Goal: Task Accomplishment & Management: Complete application form

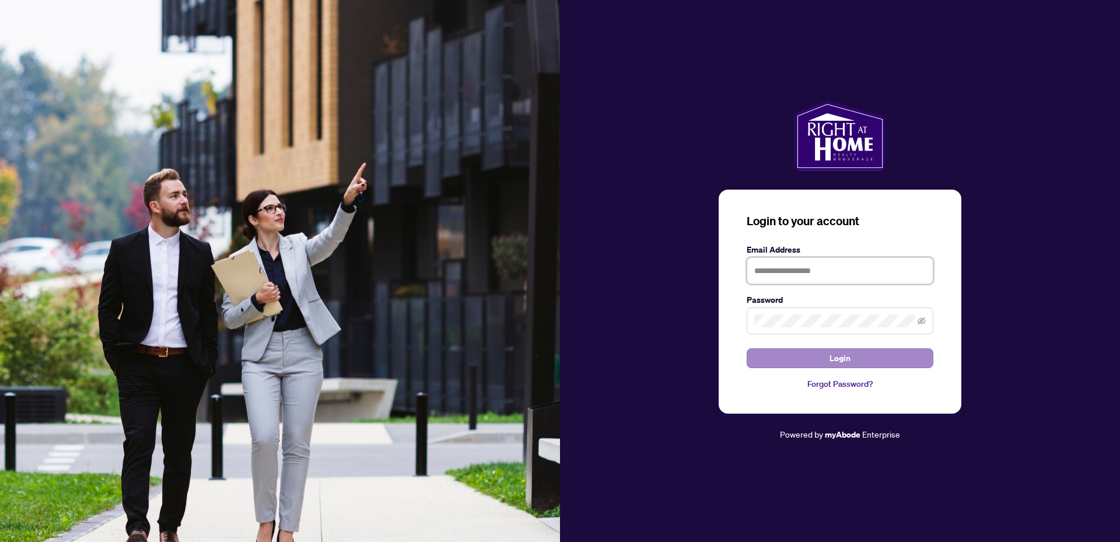
type input "**********"
click at [844, 361] on span "Login" at bounding box center [840, 358] width 21 height 19
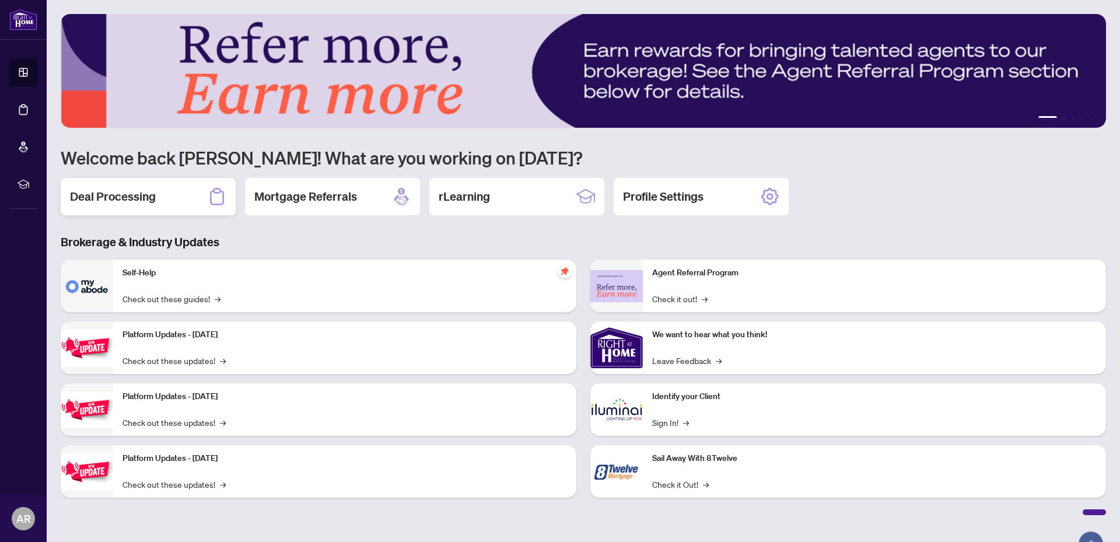
click at [109, 201] on h2 "Deal Processing" at bounding box center [113, 196] width 86 height 16
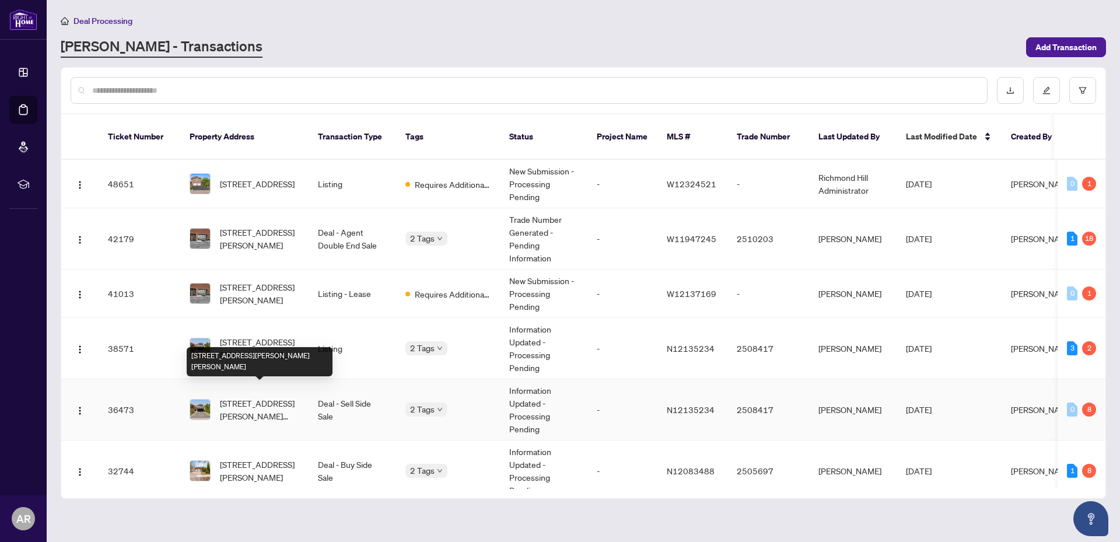
click at [246, 397] on span "[STREET_ADDRESS][PERSON_NAME][PERSON_NAME]" at bounding box center [259, 410] width 79 height 26
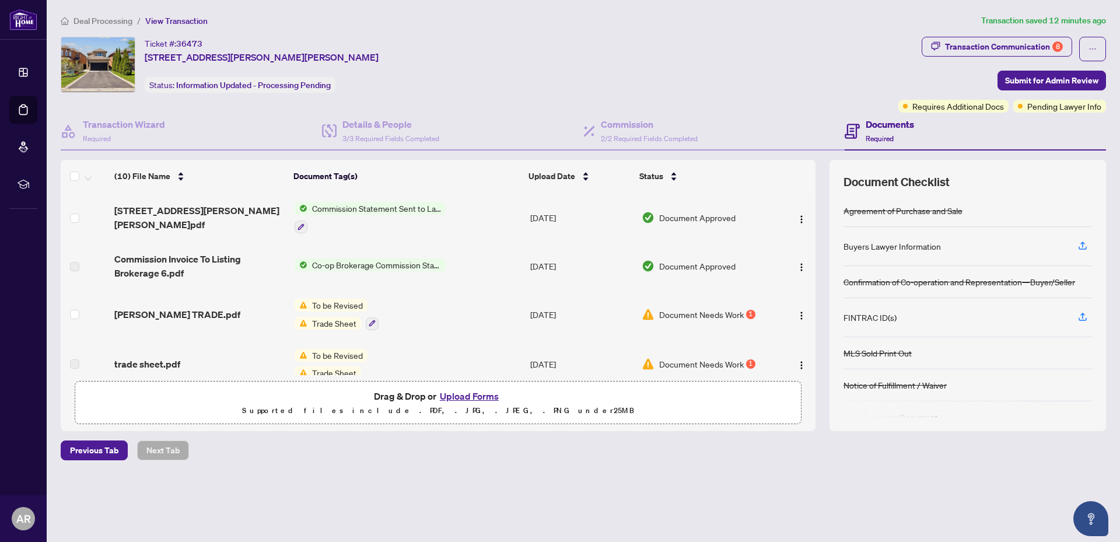
click at [415, 210] on span "Commission Statement Sent to Lawyer" at bounding box center [376, 208] width 138 height 13
click at [181, 214] on span "[STREET_ADDRESS][PERSON_NAME][PERSON_NAME]pdf" at bounding box center [199, 218] width 171 height 28
click at [418, 214] on span "Commission Statement Sent to Lawyer" at bounding box center [376, 208] width 138 height 13
click at [348, 209] on span "Commission Statement Sent to Lawyer" at bounding box center [376, 208] width 138 height 13
click at [317, 203] on span "Commission Statement Sent to Lawyer" at bounding box center [376, 208] width 138 height 13
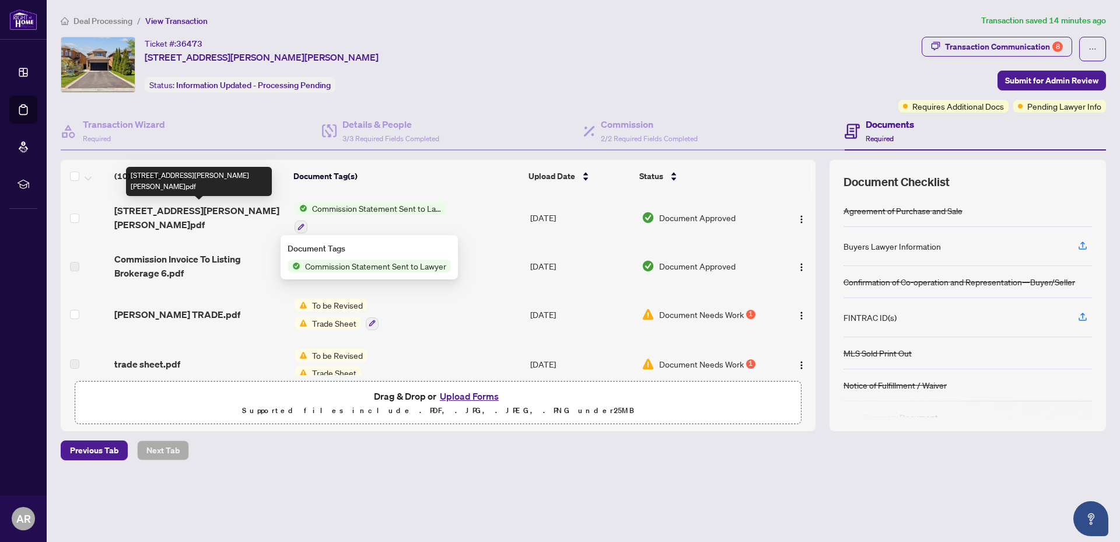
click at [154, 207] on span "[STREET_ADDRESS][PERSON_NAME][PERSON_NAME]pdf" at bounding box center [199, 218] width 171 height 28
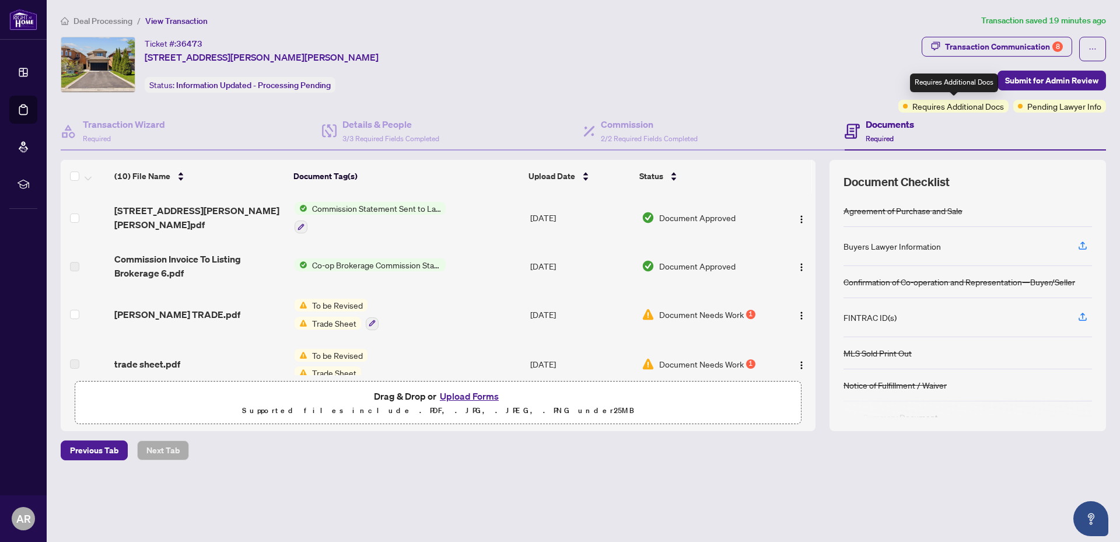
click at [954, 108] on span "Requires Additional Docs" at bounding box center [958, 106] width 92 height 13
click at [986, 44] on div "Transaction Communication 8" at bounding box center [1004, 46] width 118 height 19
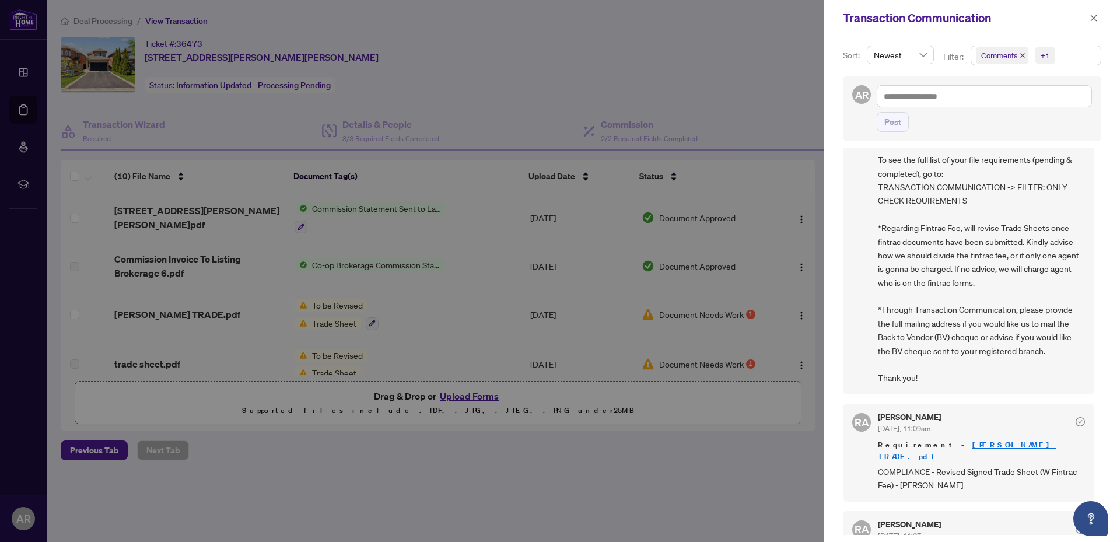
scroll to position [117, 0]
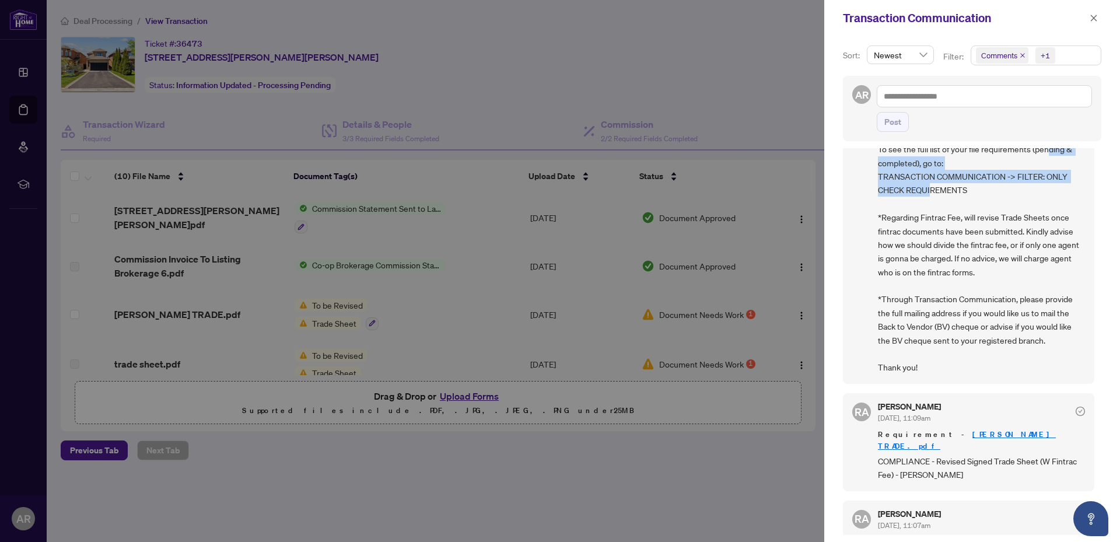
drag, startPoint x: 1098, startPoint y: 196, endPoint x: 1096, endPoint y: 155, distance: 41.5
click at [1096, 155] on div "Sort: Newest Filter: Comments +1 AR Post [PERSON_NAME] [DATE], 11:17am Hi [PERS…" at bounding box center [972, 289] width 296 height 506
drag, startPoint x: 1064, startPoint y: 203, endPoint x: 1079, endPoint y: 193, distance: 18.4
click at [1064, 202] on span "Hi [PERSON_NAME], Please be reminded to check your pending file requirements. T…" at bounding box center [981, 224] width 207 height 300
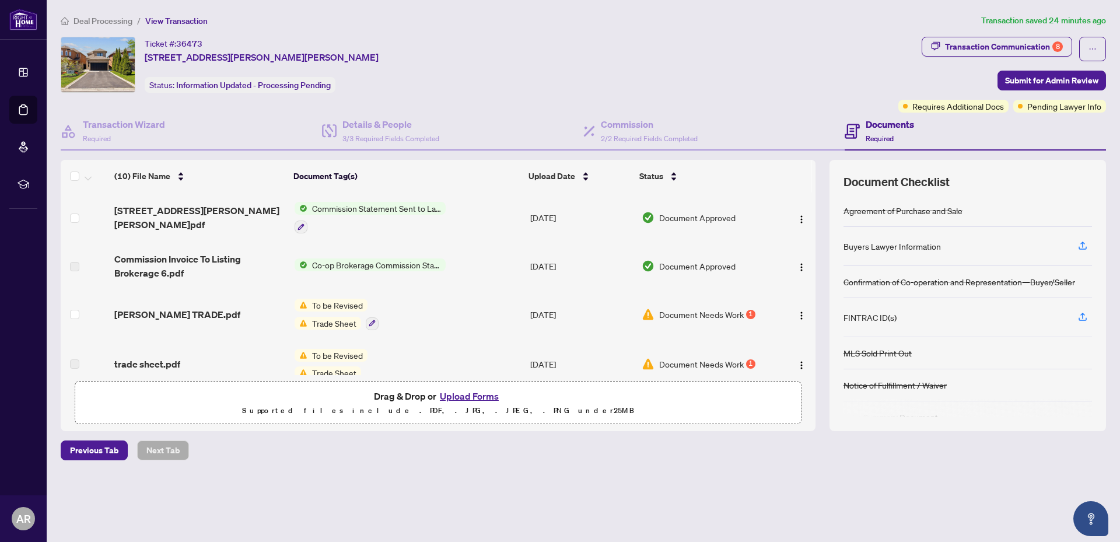
click at [483, 398] on button "Upload Forms" at bounding box center [469, 396] width 66 height 15
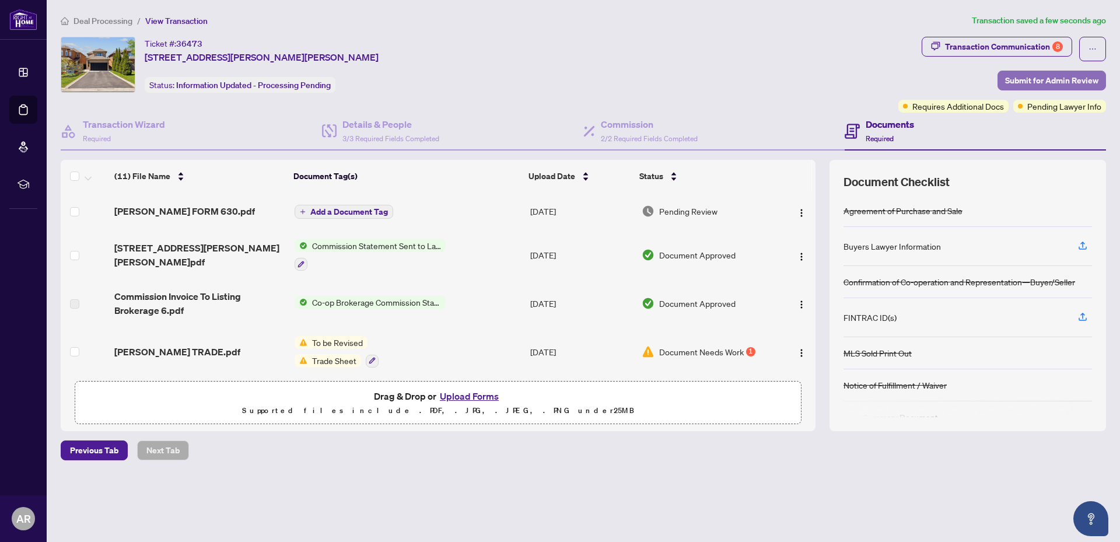
click at [1043, 76] on span "Submit for Admin Review" at bounding box center [1051, 80] width 93 height 19
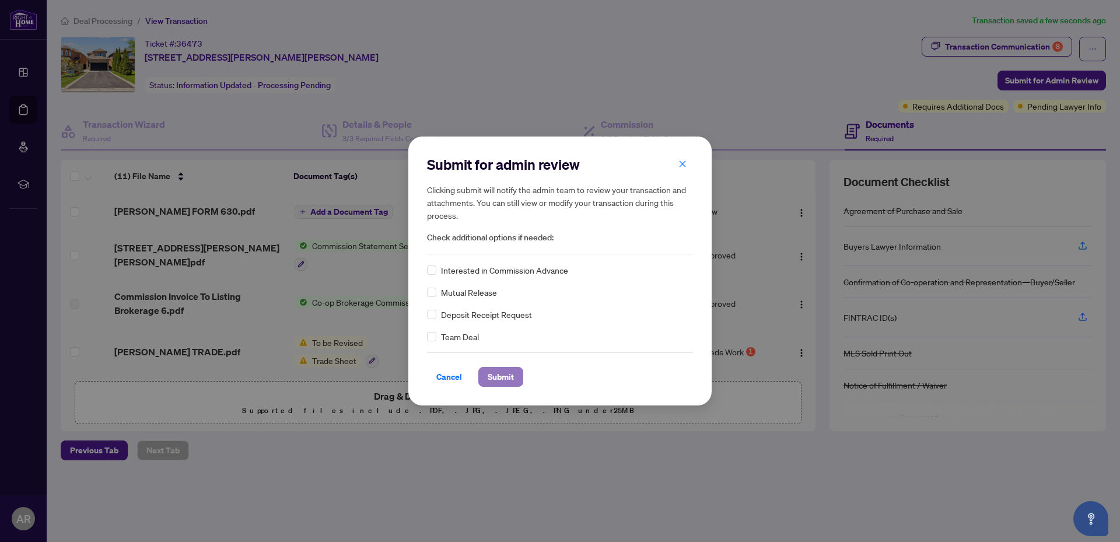
click at [510, 380] on span "Submit" at bounding box center [501, 377] width 26 height 19
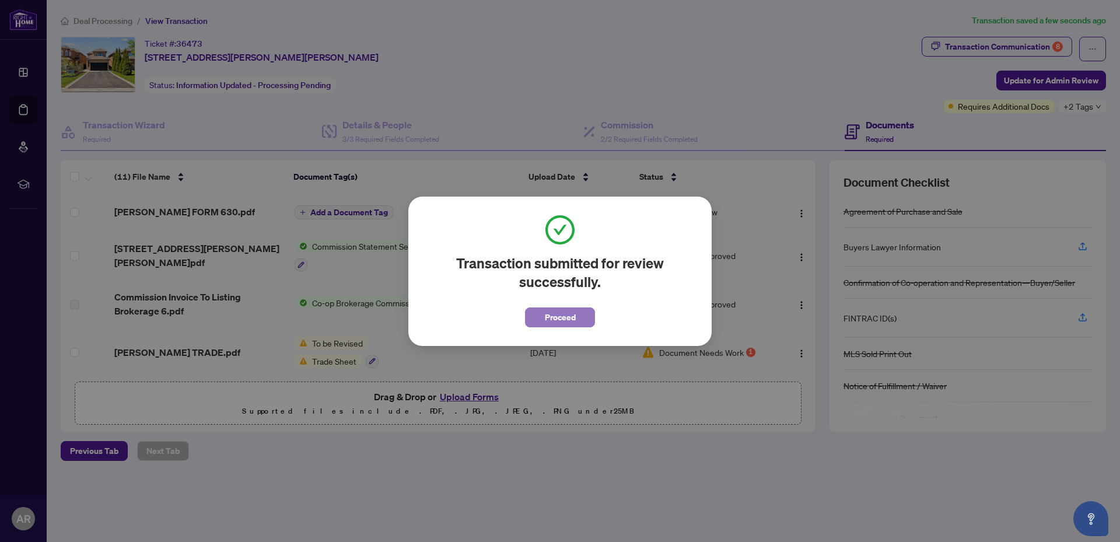
click at [554, 313] on span "Proceed" at bounding box center [560, 317] width 31 height 19
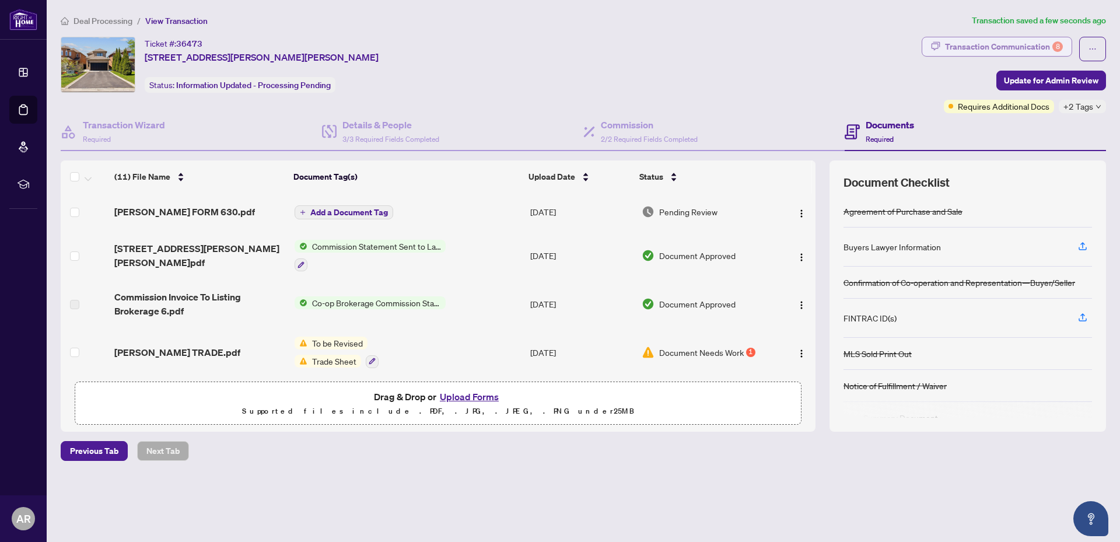
click at [1012, 46] on div "Transaction Communication 8" at bounding box center [1004, 46] width 118 height 19
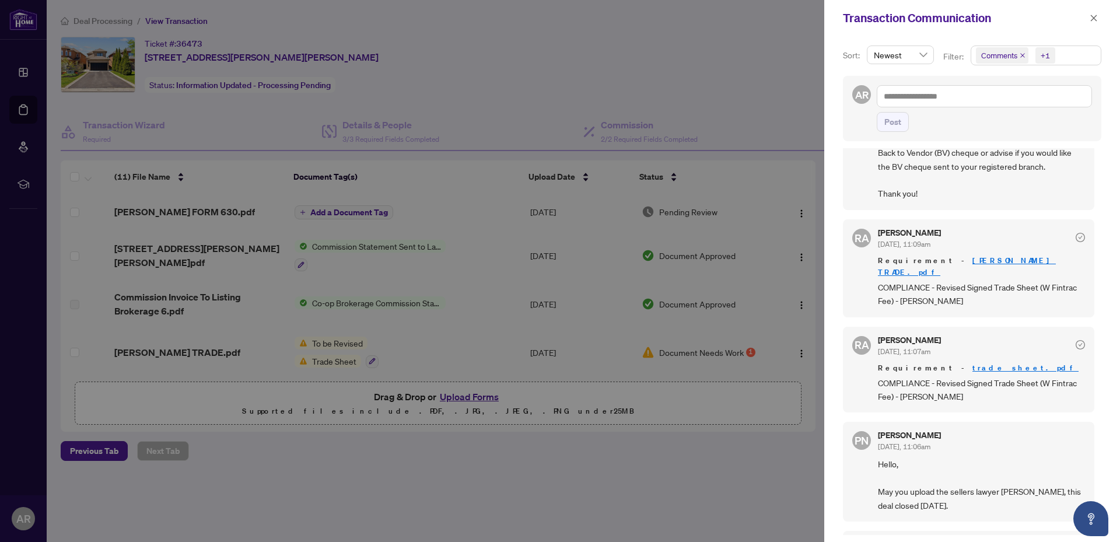
scroll to position [311, 0]
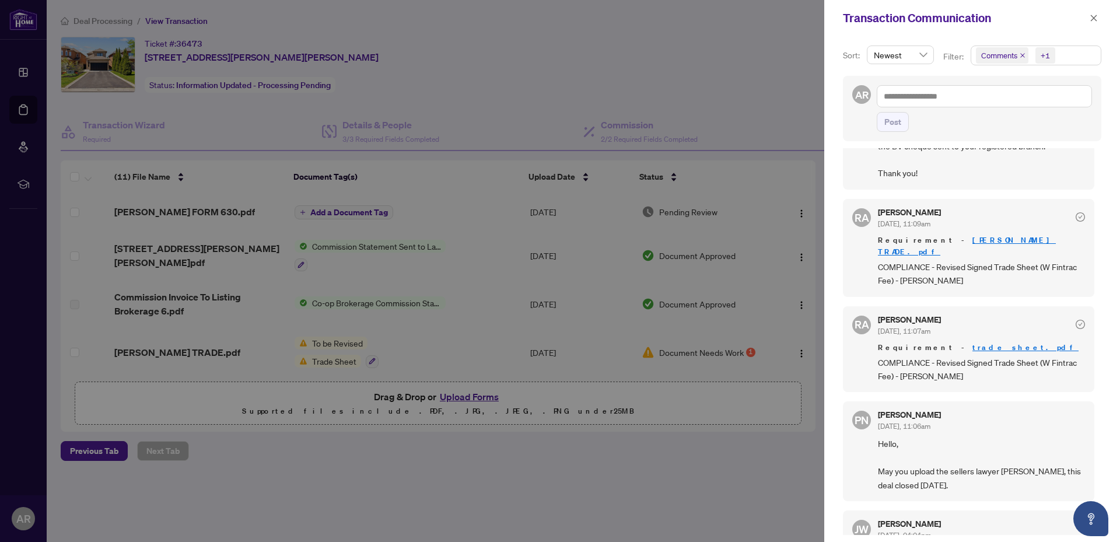
drag, startPoint x: 1094, startPoint y: 205, endPoint x: 1092, endPoint y: 74, distance: 130.7
click at [1093, 87] on div "Sort: Newest Filter: Comments +1 AR Post [PERSON_NAME] [DATE], 11:17am Hi [PERS…" at bounding box center [972, 289] width 296 height 506
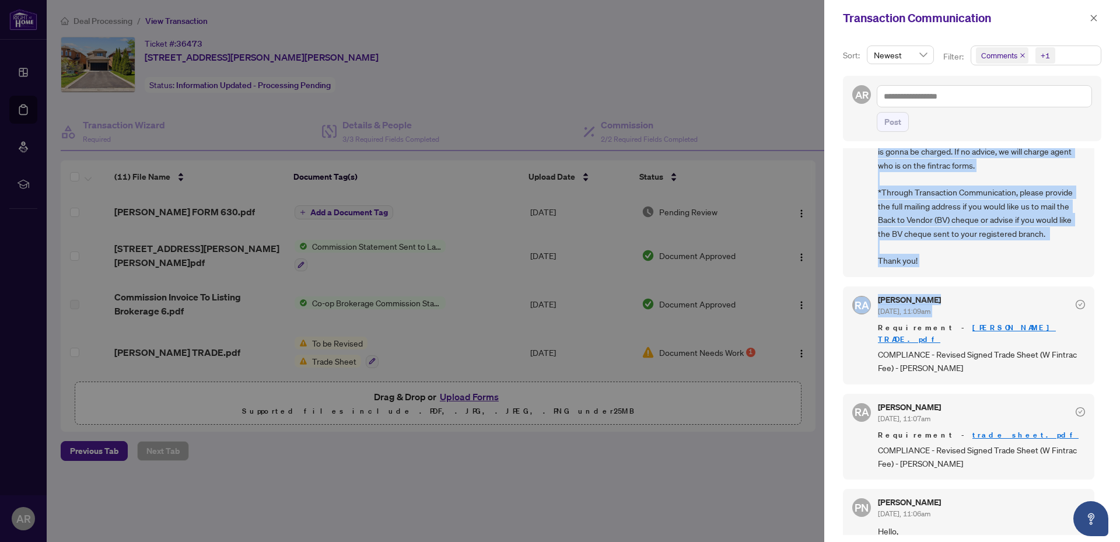
click at [980, 268] on div "[PERSON_NAME] [DATE], 11:17am Hi [PERSON_NAME], Please be reminded to check you…" at bounding box center [968, 104] width 251 height 345
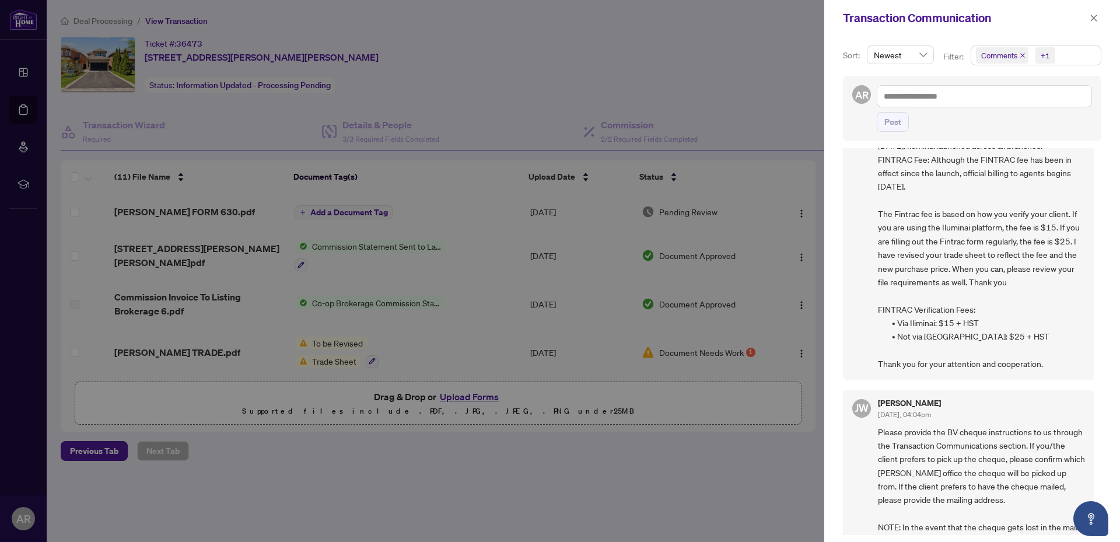
scroll to position [807, 0]
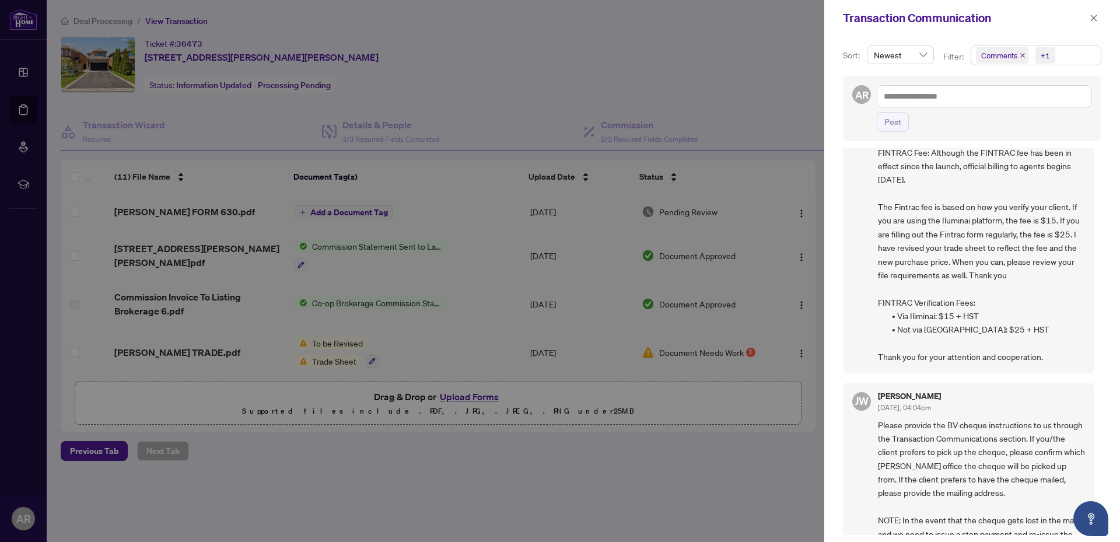
click at [720, 88] on div at bounding box center [560, 271] width 1120 height 542
click at [1097, 22] on icon "close" at bounding box center [1094, 18] width 8 height 8
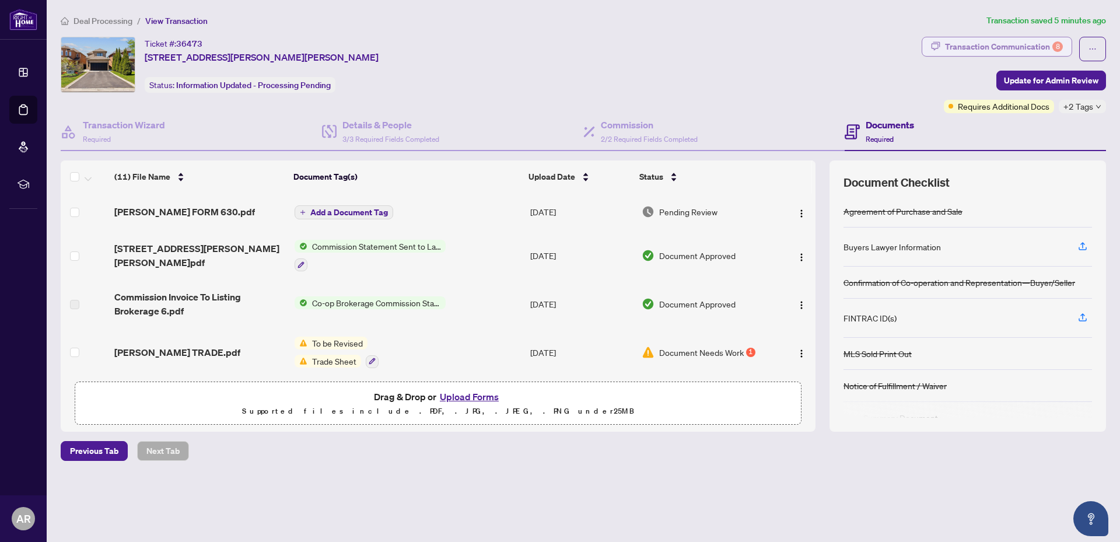
click at [989, 41] on div "Transaction Communication 8" at bounding box center [1004, 46] width 118 height 19
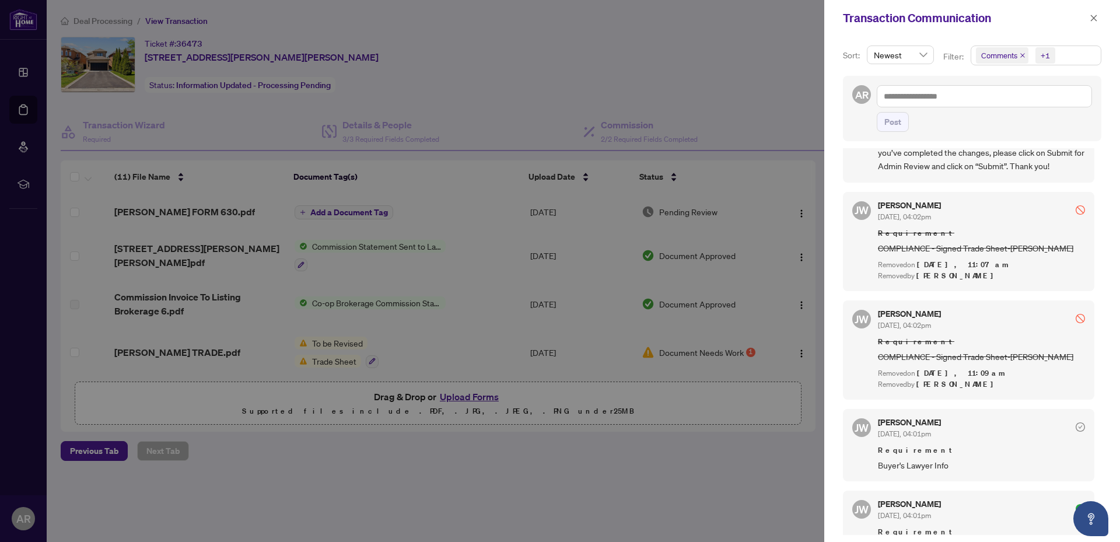
scroll to position [1461, 0]
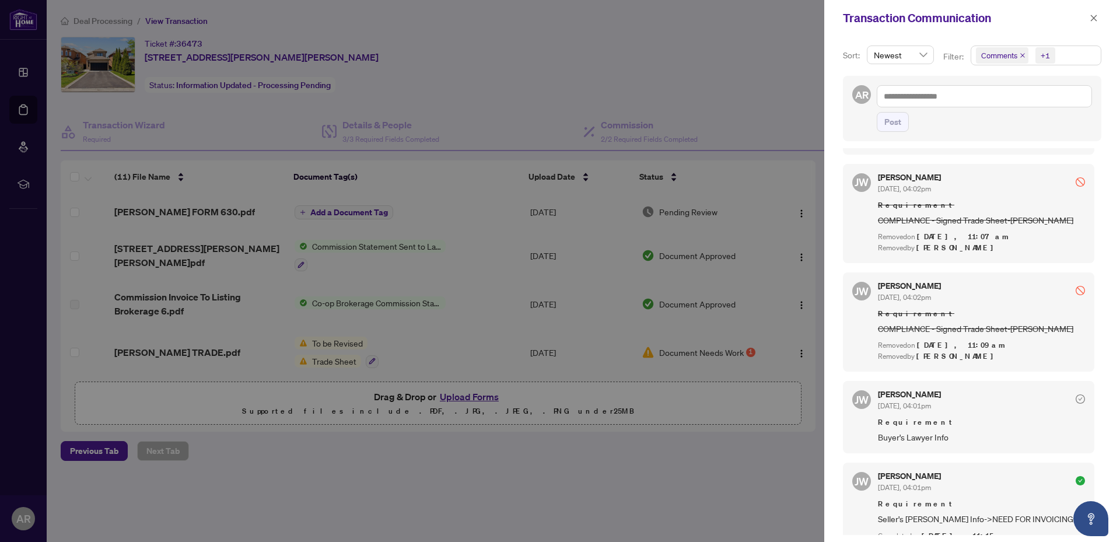
drag, startPoint x: 812, startPoint y: 217, endPoint x: 819, endPoint y: 133, distance: 84.3
click at [819, 133] on div at bounding box center [560, 271] width 1120 height 542
click at [665, 107] on div at bounding box center [560, 271] width 1120 height 542
click at [506, 41] on div at bounding box center [560, 271] width 1120 height 542
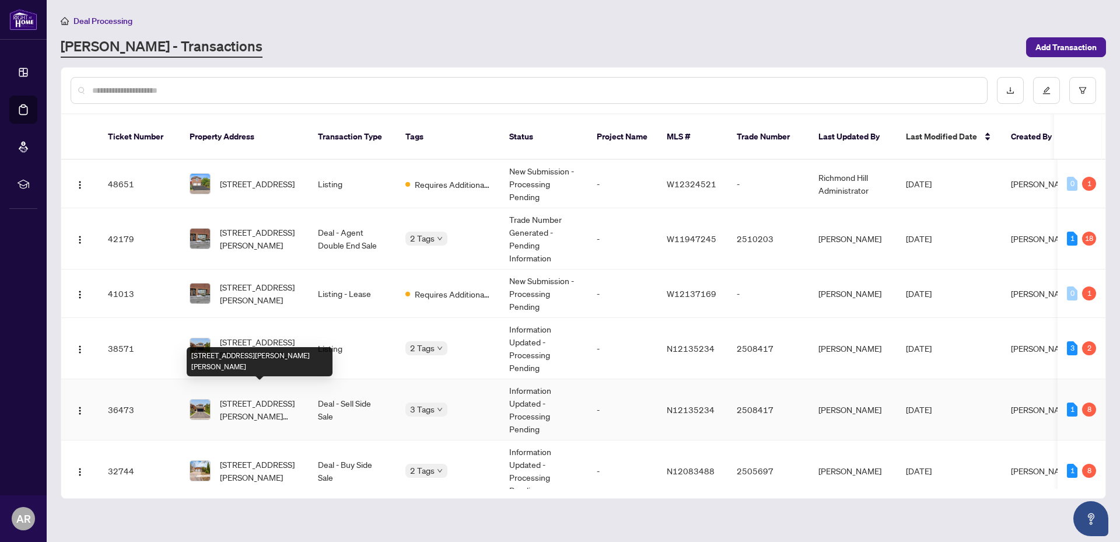
click at [253, 397] on span "[STREET_ADDRESS][PERSON_NAME][PERSON_NAME]" at bounding box center [259, 410] width 79 height 26
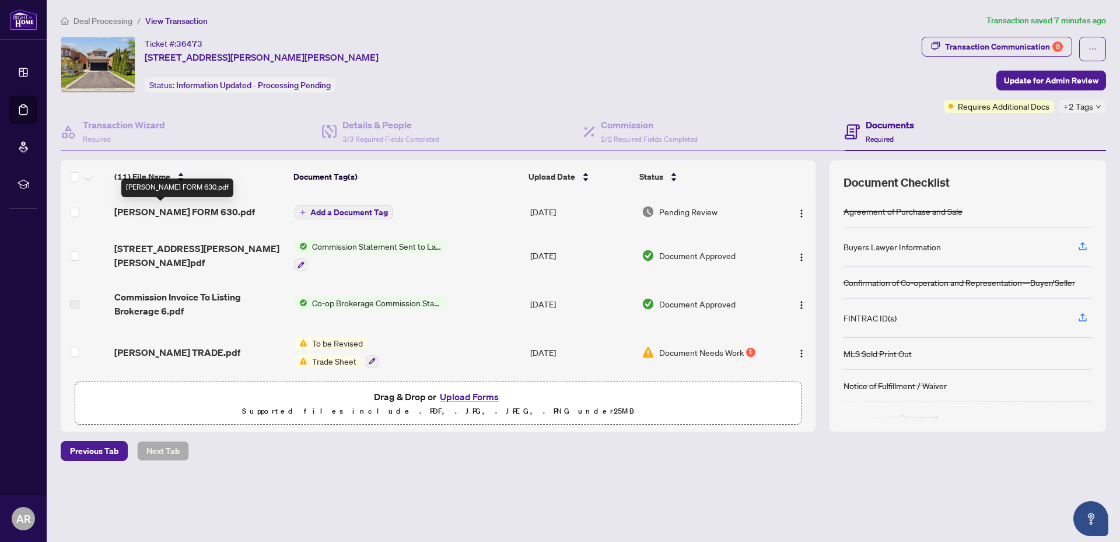
click at [174, 214] on span "[PERSON_NAME] FORM 630.pdf" at bounding box center [184, 212] width 141 height 14
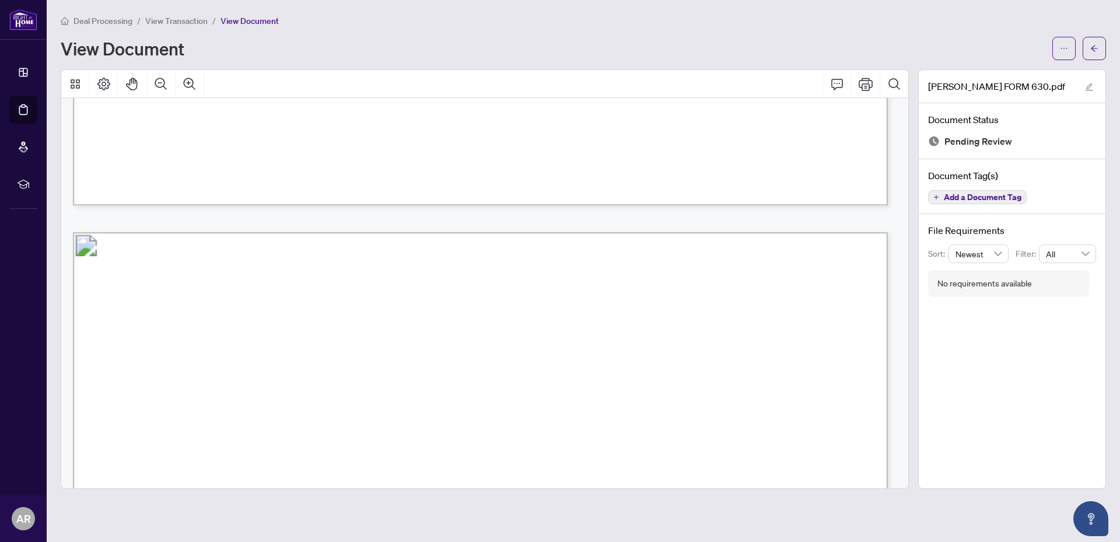
scroll to position [1576, 0]
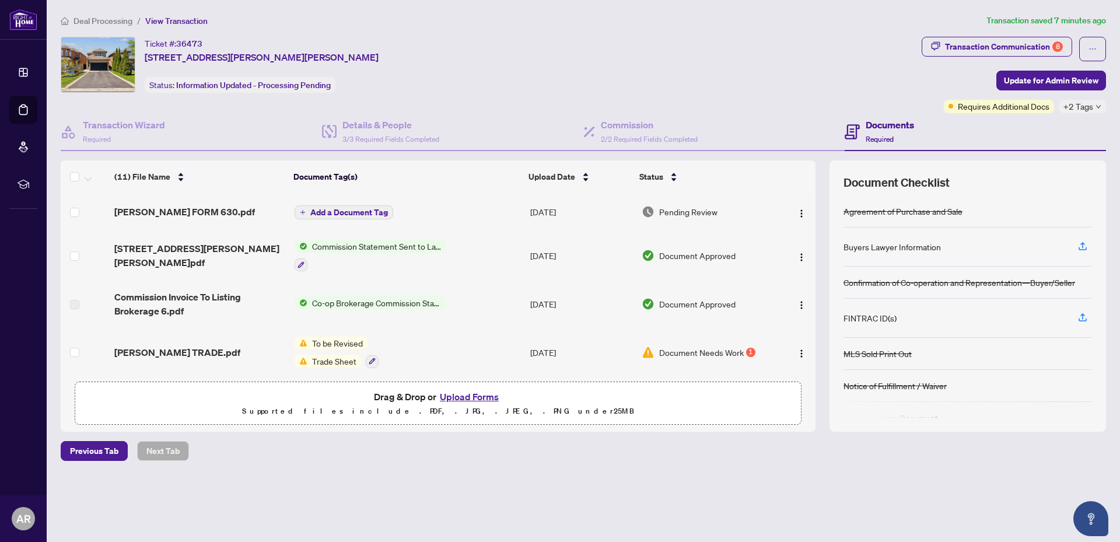
click at [464, 397] on button "Upload Forms" at bounding box center [469, 396] width 66 height 15
click at [191, 214] on span "[PERSON_NAME] FORM 630.pdf" at bounding box center [184, 212] width 141 height 14
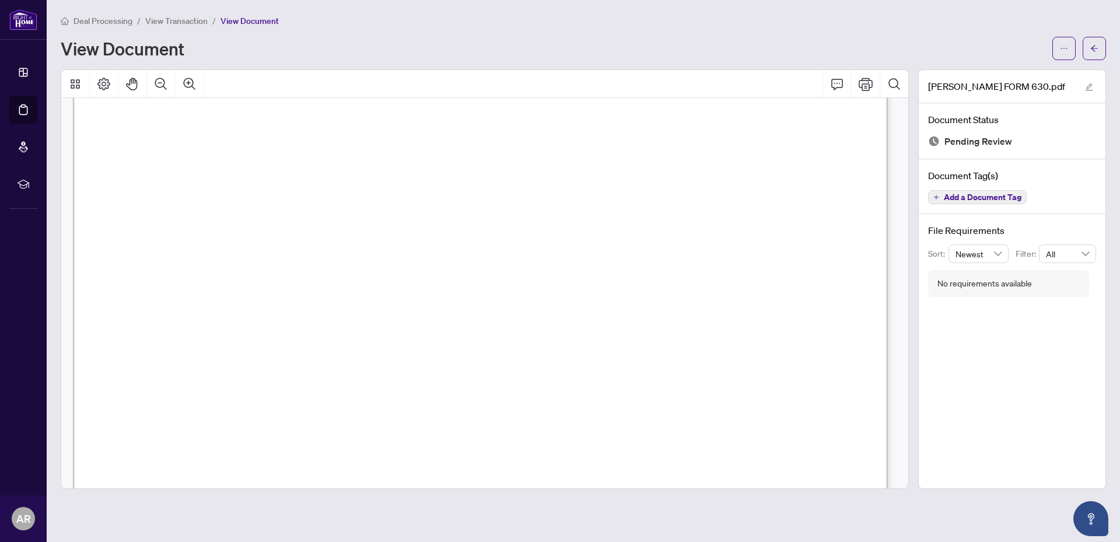
scroll to position [5577, 0]
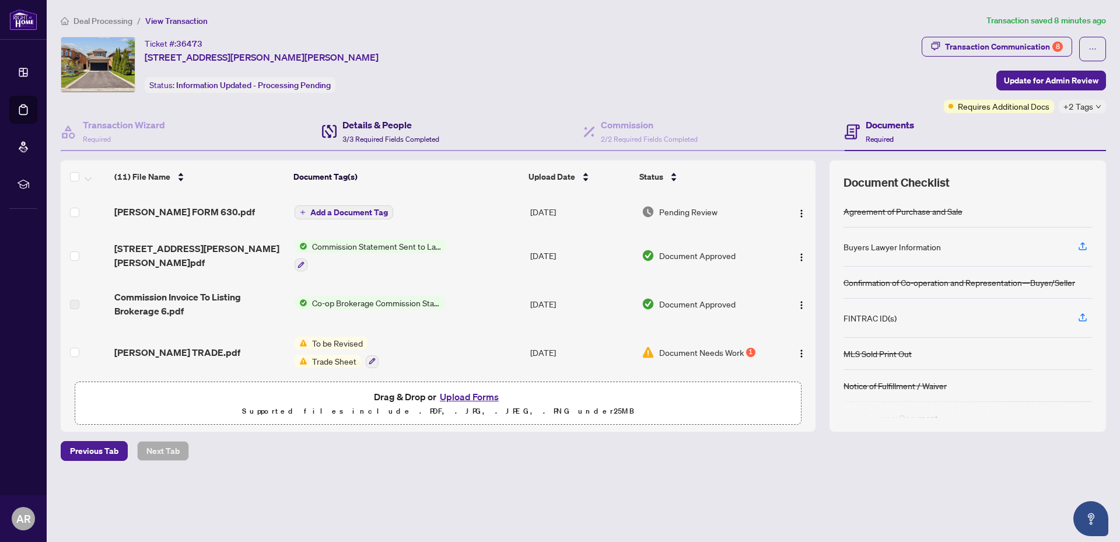
click at [377, 127] on h4 "Details & People" at bounding box center [390, 125] width 97 height 14
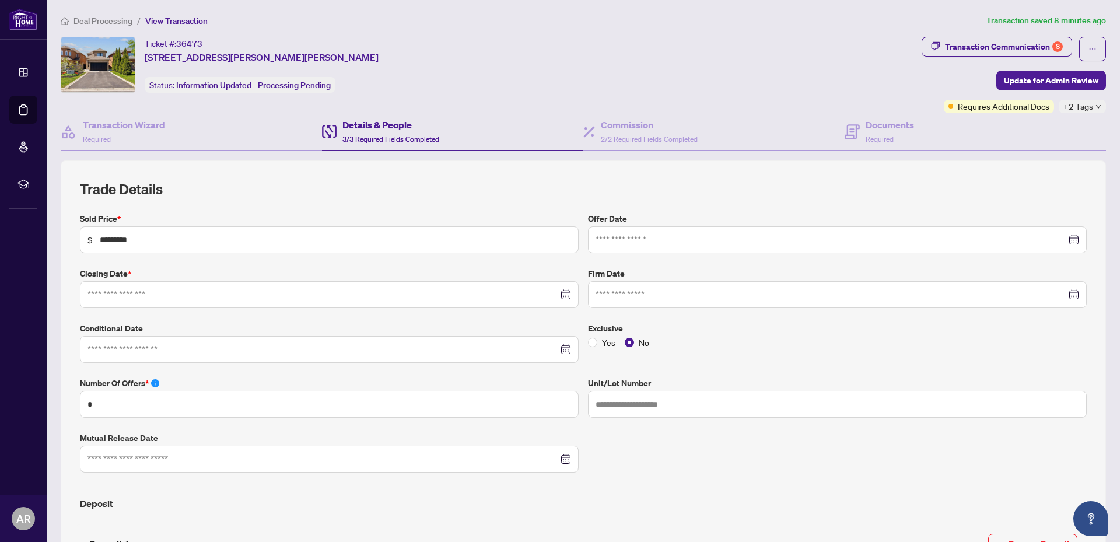
type input "**********"
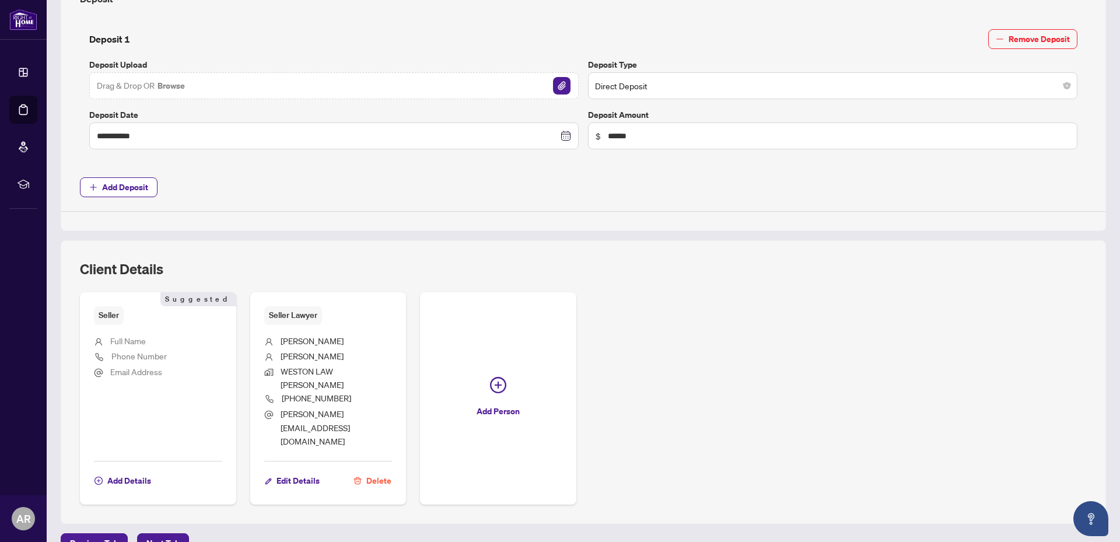
scroll to position [506, 0]
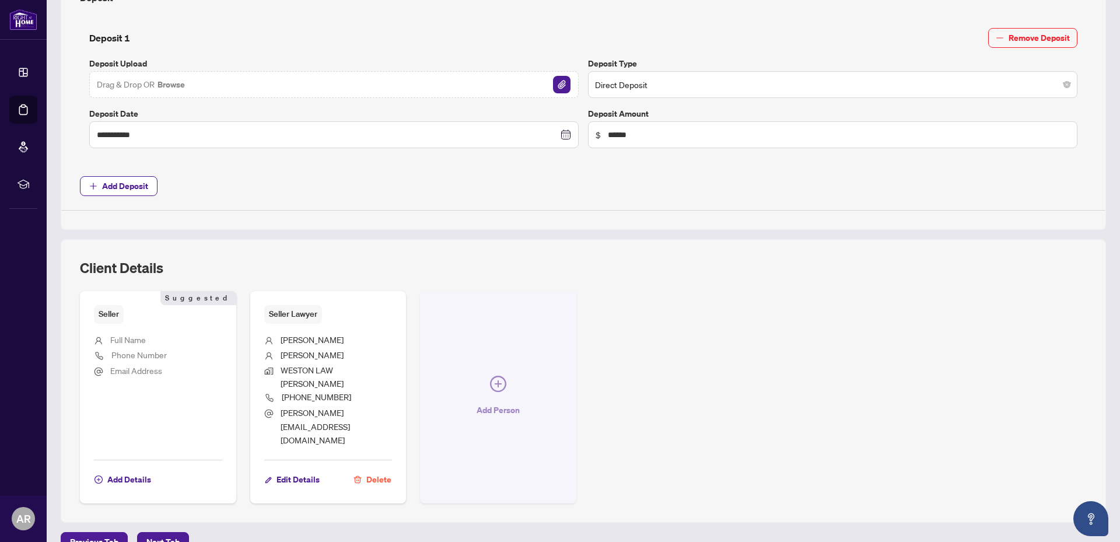
click at [495, 380] on icon "plus-circle" at bounding box center [498, 383] width 7 height 7
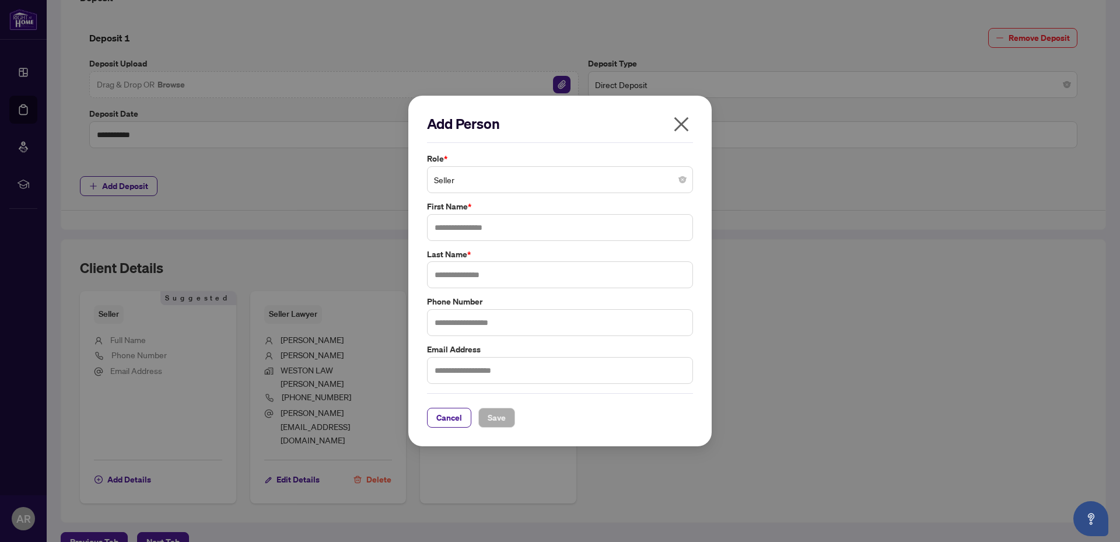
click at [683, 117] on icon "close" at bounding box center [681, 124] width 19 height 19
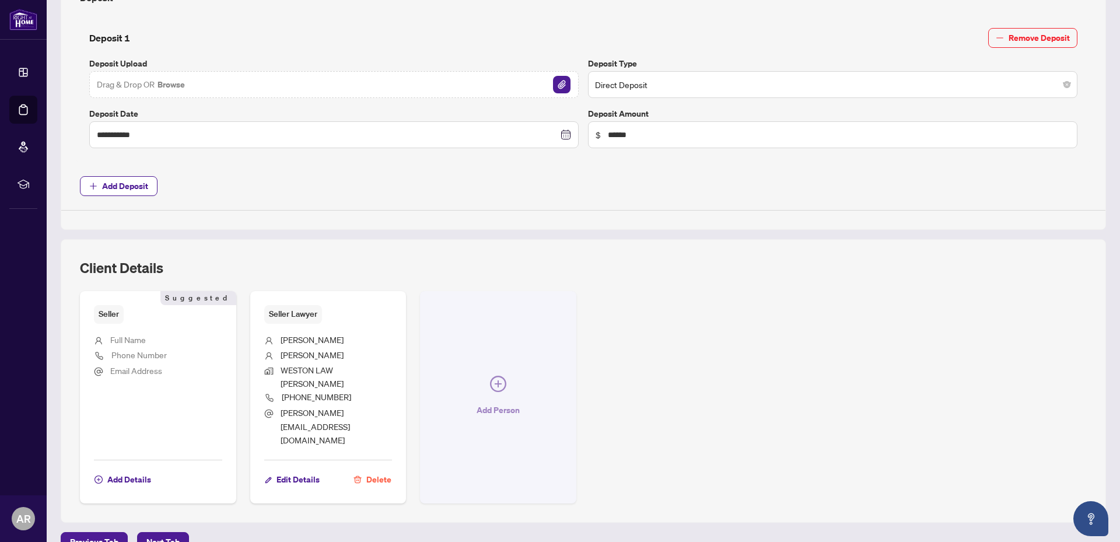
click at [495, 380] on icon "plus-circle" at bounding box center [498, 383] width 7 height 7
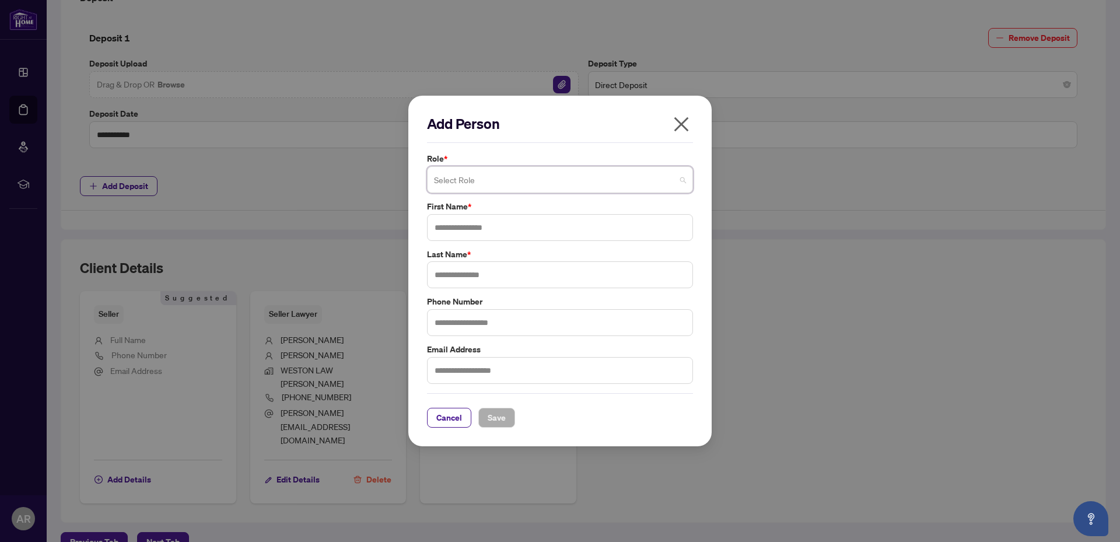
click at [682, 179] on span at bounding box center [560, 180] width 252 height 22
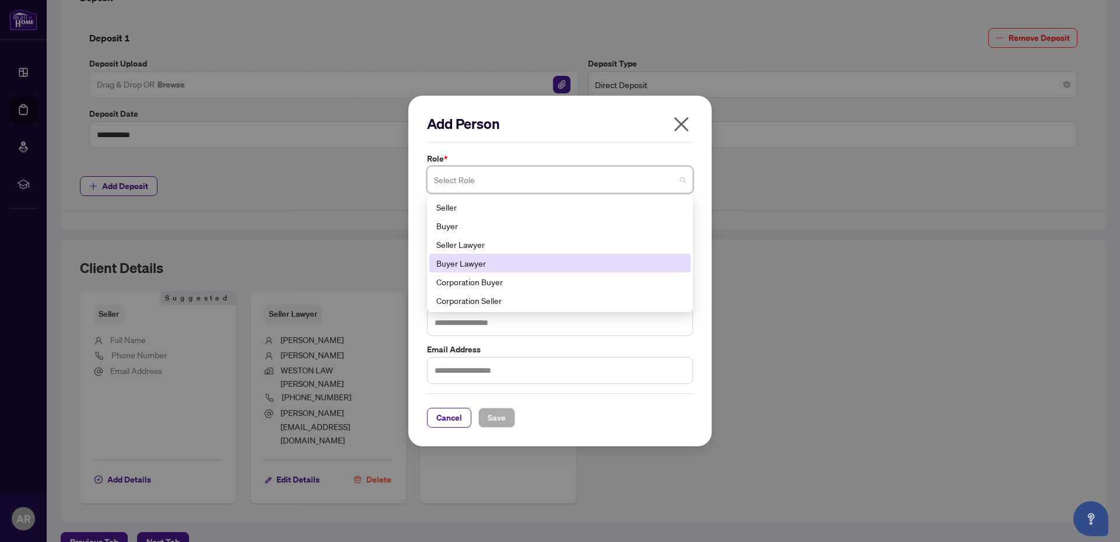
click at [535, 257] on div "Buyer Lawyer" at bounding box center [559, 263] width 247 height 13
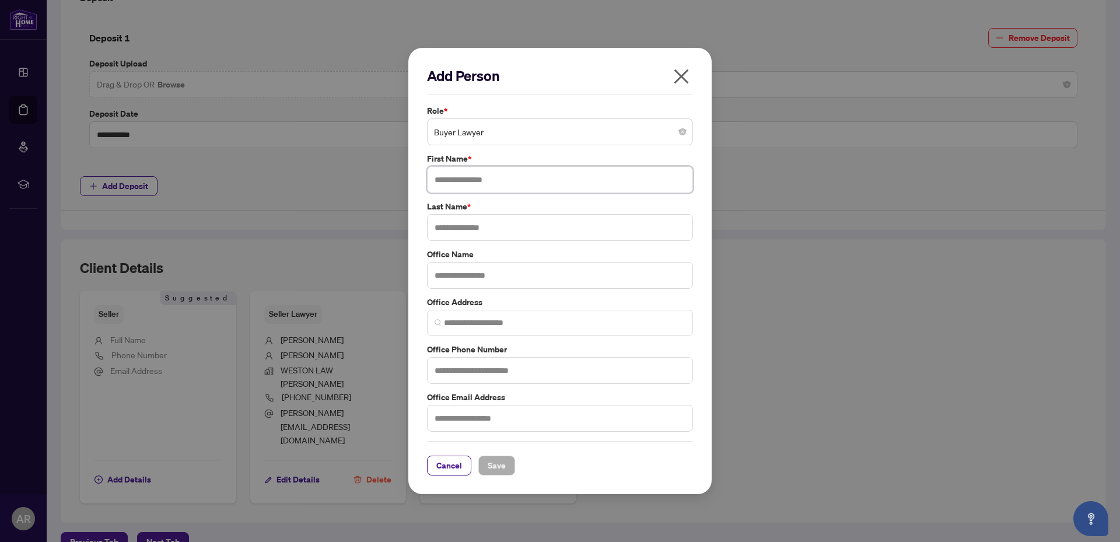
click at [479, 179] on input "text" at bounding box center [560, 179] width 266 height 27
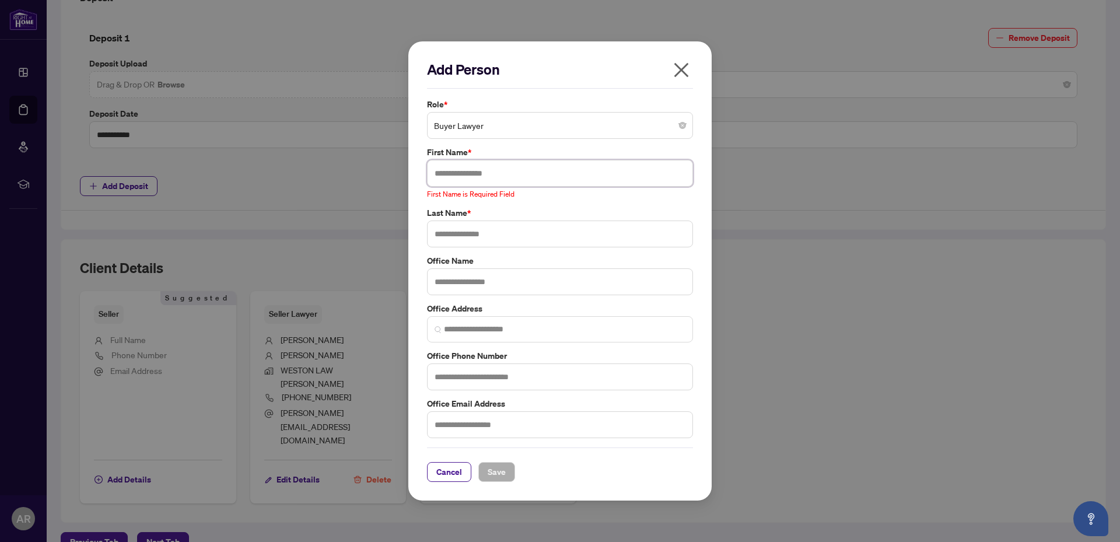
click at [445, 171] on input "text" at bounding box center [560, 173] width 266 height 27
paste input "**********"
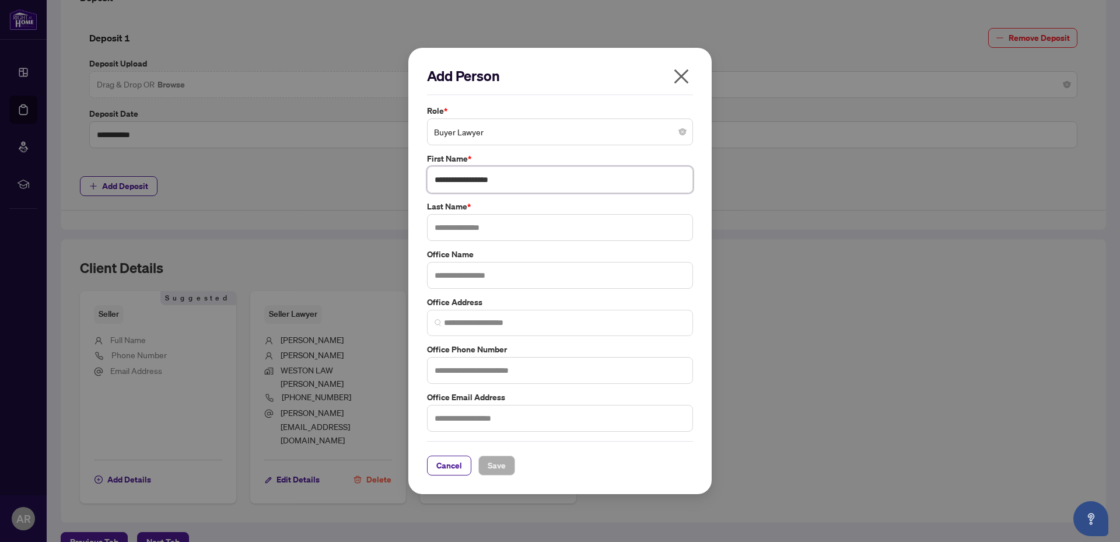
drag, startPoint x: 466, startPoint y: 182, endPoint x: 509, endPoint y: 183, distance: 42.6
click at [509, 183] on input "**********" at bounding box center [560, 179] width 266 height 27
type input "**********"
click at [449, 229] on input "text" at bounding box center [560, 227] width 266 height 27
type input "*"
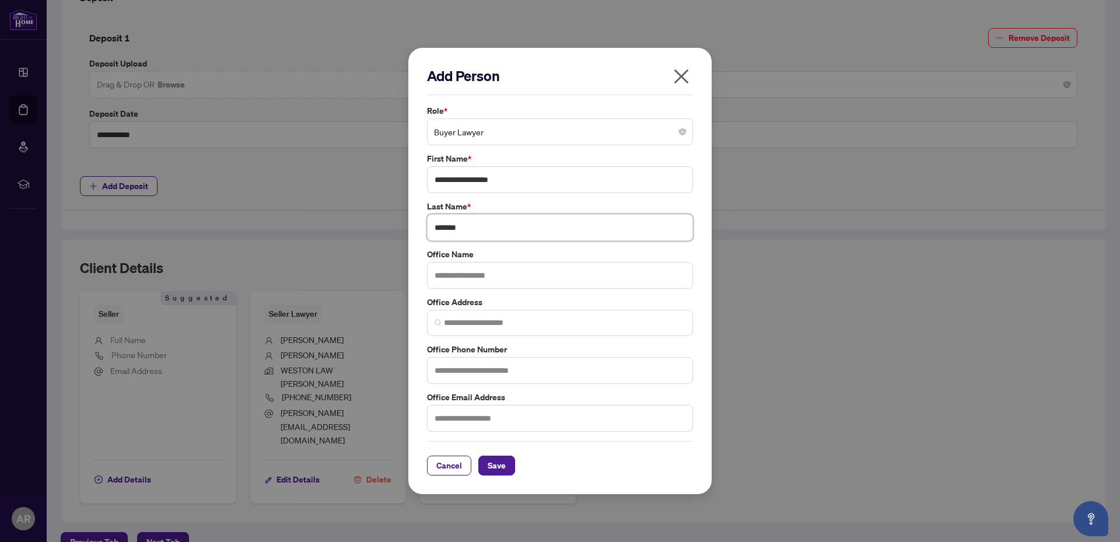
click at [436, 229] on input "*******" at bounding box center [560, 227] width 266 height 27
type input "**********"
click at [435, 179] on input "**********" at bounding box center [560, 179] width 266 height 27
type input "*******"
click at [474, 279] on input "text" at bounding box center [560, 275] width 266 height 27
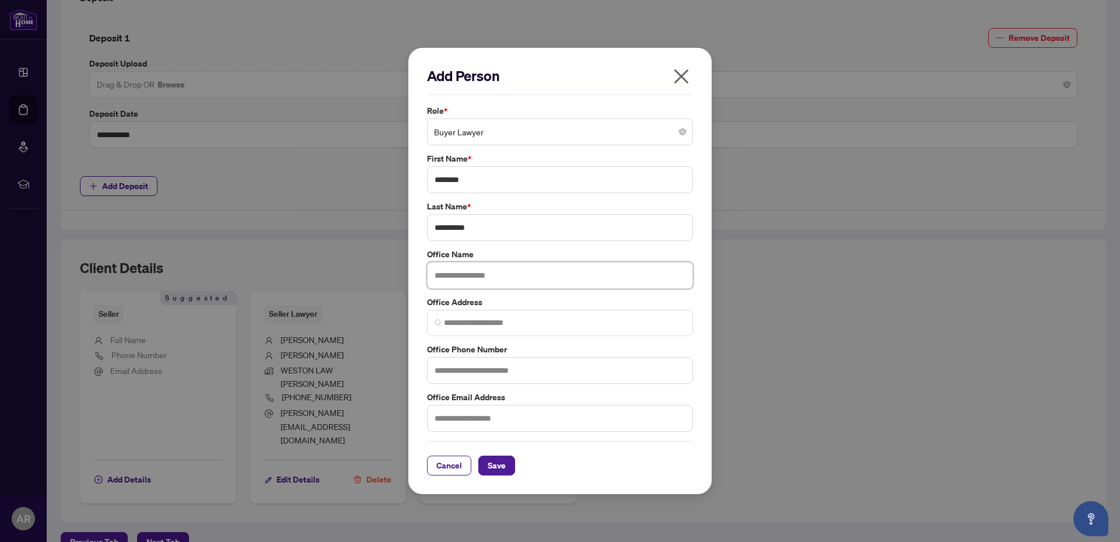
paste input "**********"
type input "**********"
paste input "**********"
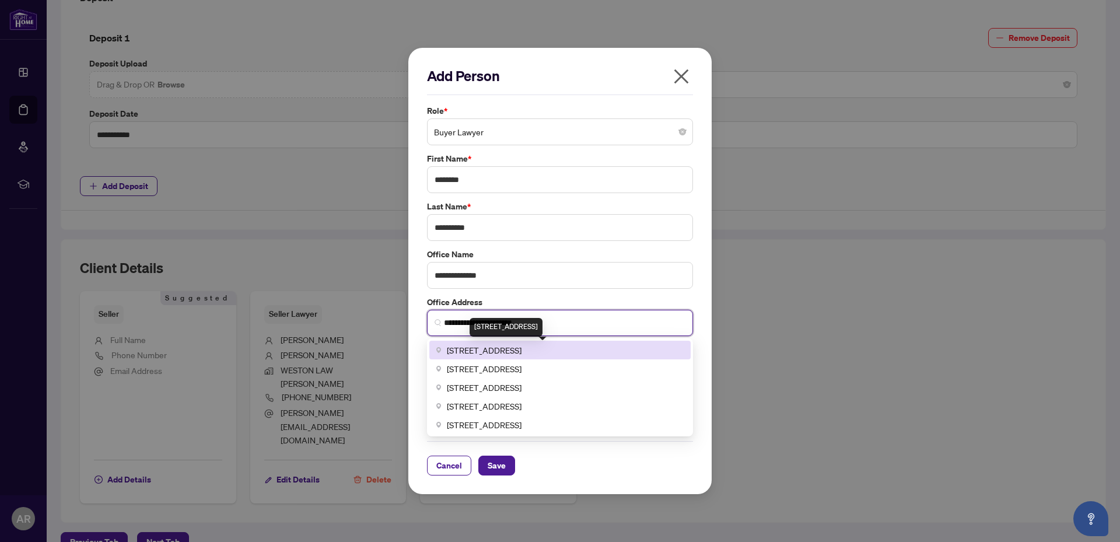
click at [522, 351] on span "89 Queensway West #204, Mississauga, ON, Canada" at bounding box center [484, 350] width 75 height 13
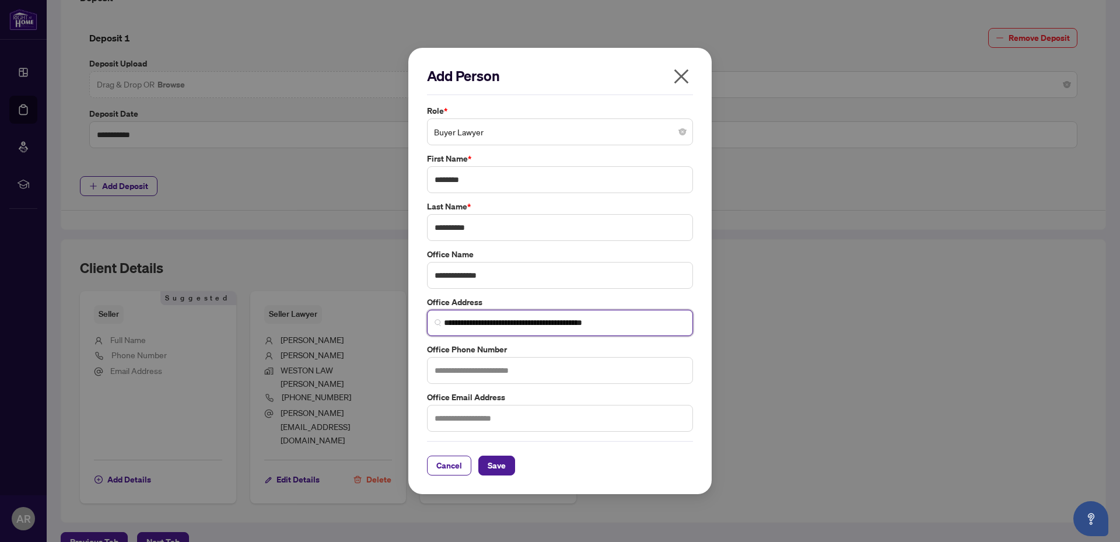
type input "**********"
paste input "**********"
type input "**********"
paste input "**********"
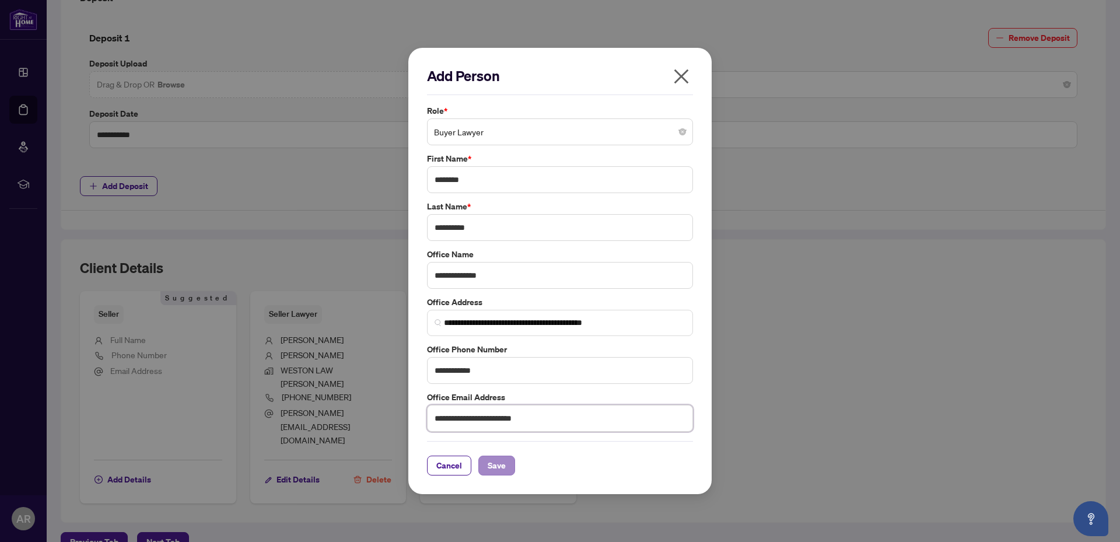
type input "**********"
click at [506, 467] on button "Save" at bounding box center [496, 466] width 37 height 20
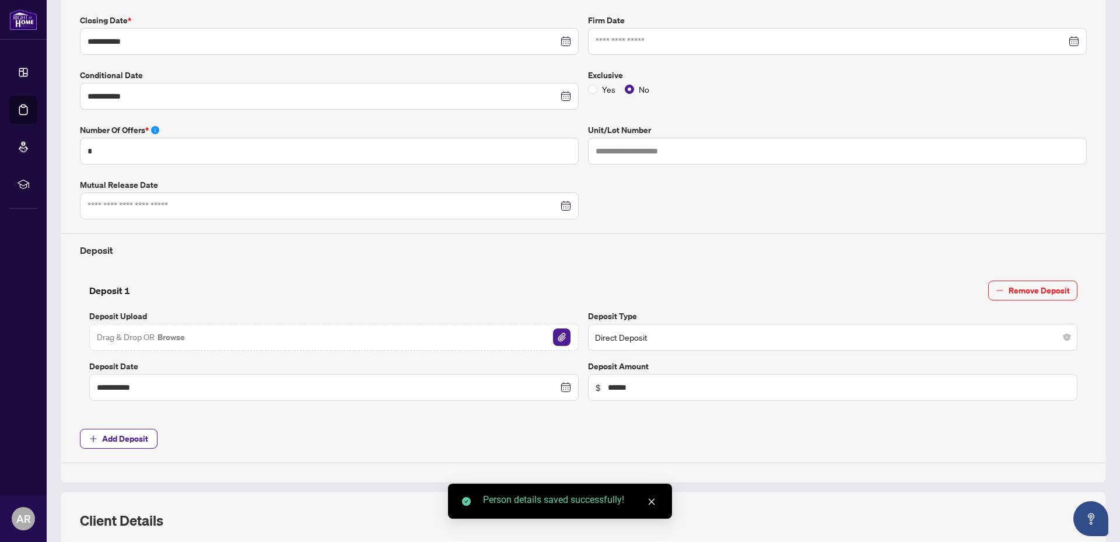
scroll to position [0, 0]
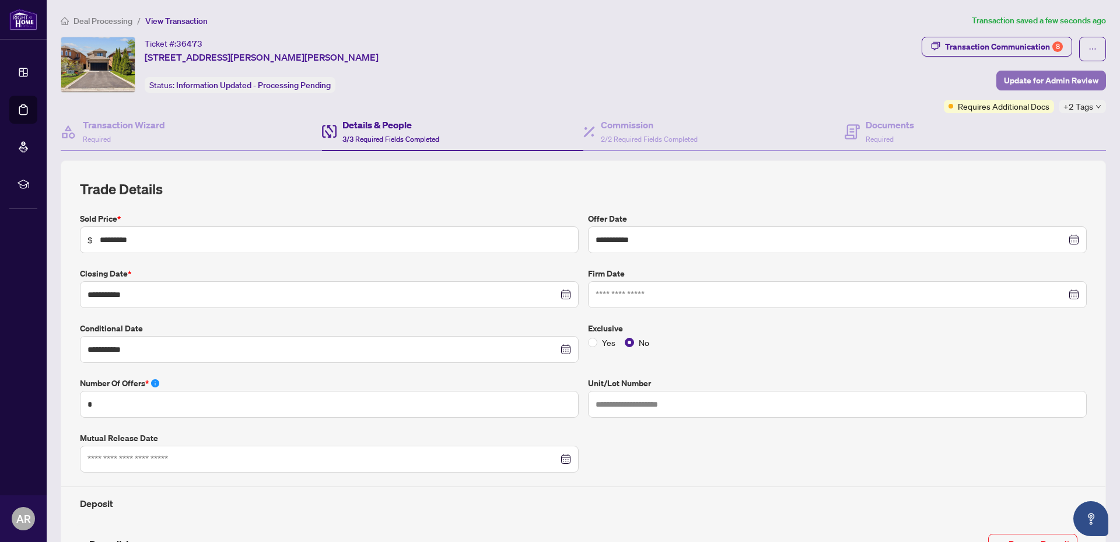
click at [1032, 77] on span "Update for Admin Review" at bounding box center [1051, 80] width 95 height 19
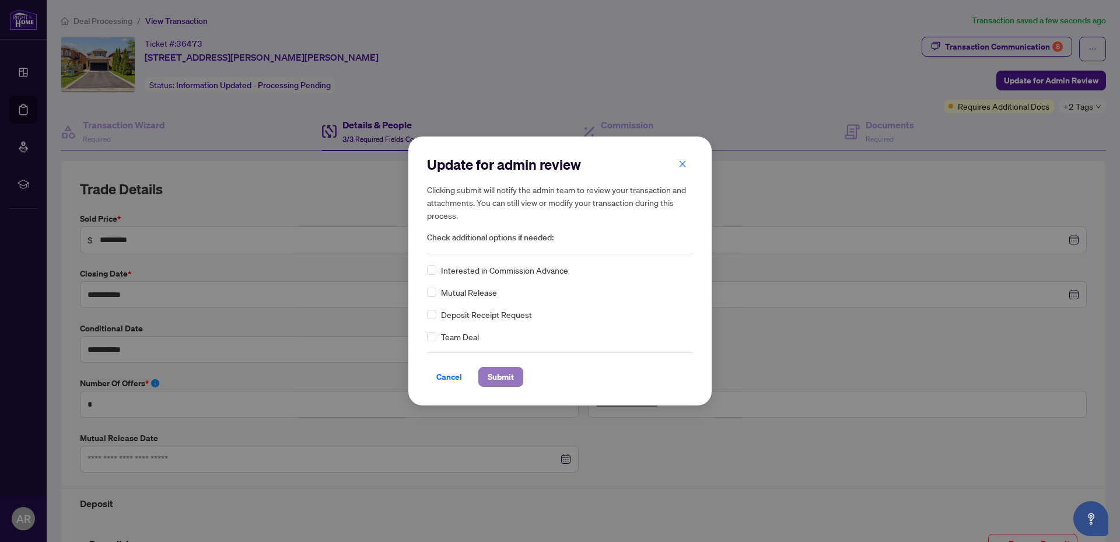
click at [499, 377] on span "Submit" at bounding box center [501, 377] width 26 height 19
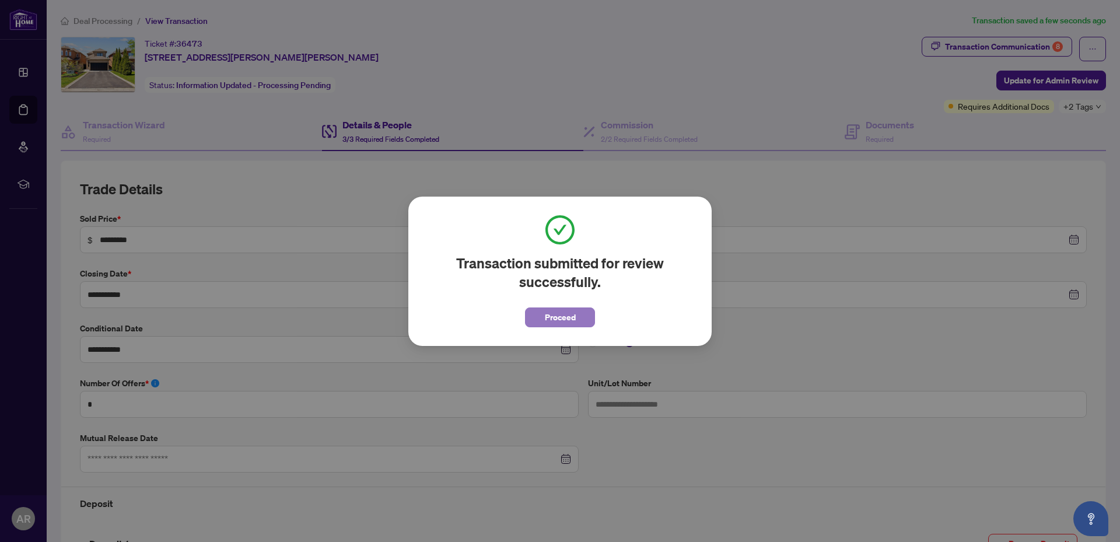
drag, startPoint x: 580, startPoint y: 320, endPoint x: 580, endPoint y: 313, distance: 7.0
click at [580, 317] on button "Proceed" at bounding box center [560, 317] width 70 height 20
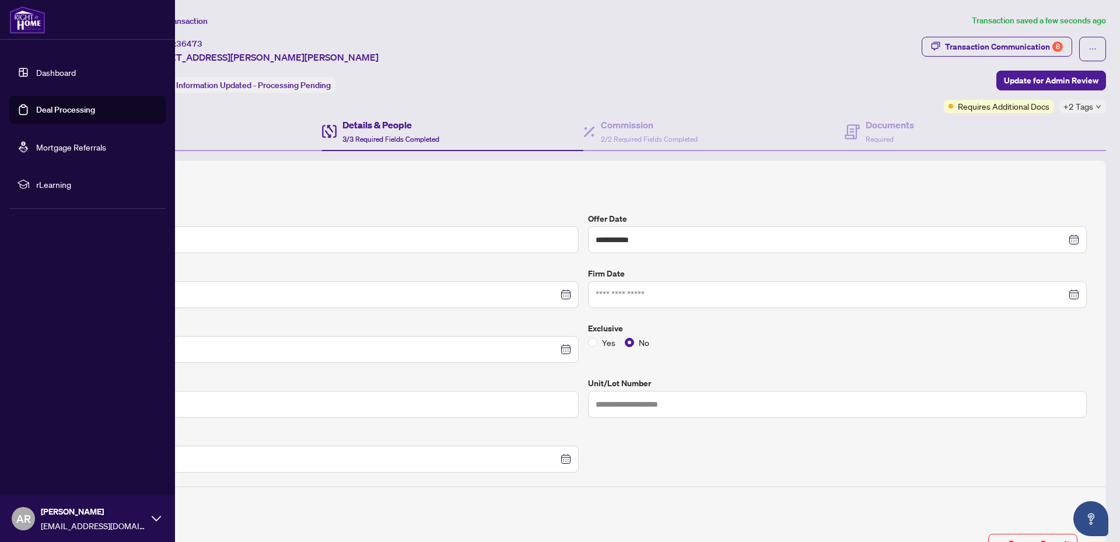
click at [97, 518] on div "Angelo Rizzo REALESTATEPROSONLINE@GMAIL.COM" at bounding box center [93, 518] width 105 height 27
click at [39, 448] on span "Logout" at bounding box center [47, 449] width 26 height 19
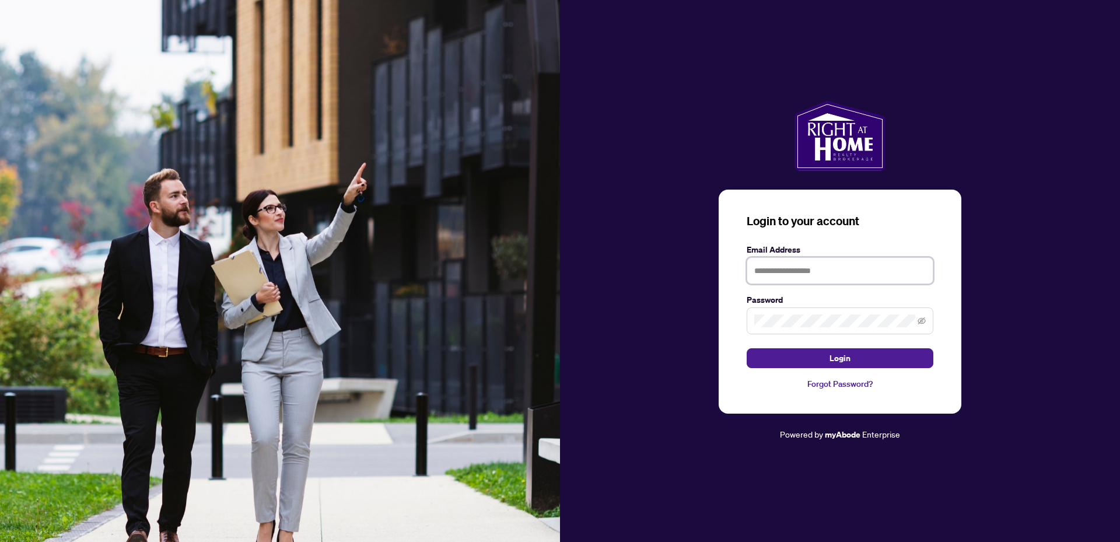
type input "**********"
click at [837, 358] on span "Login" at bounding box center [840, 358] width 21 height 19
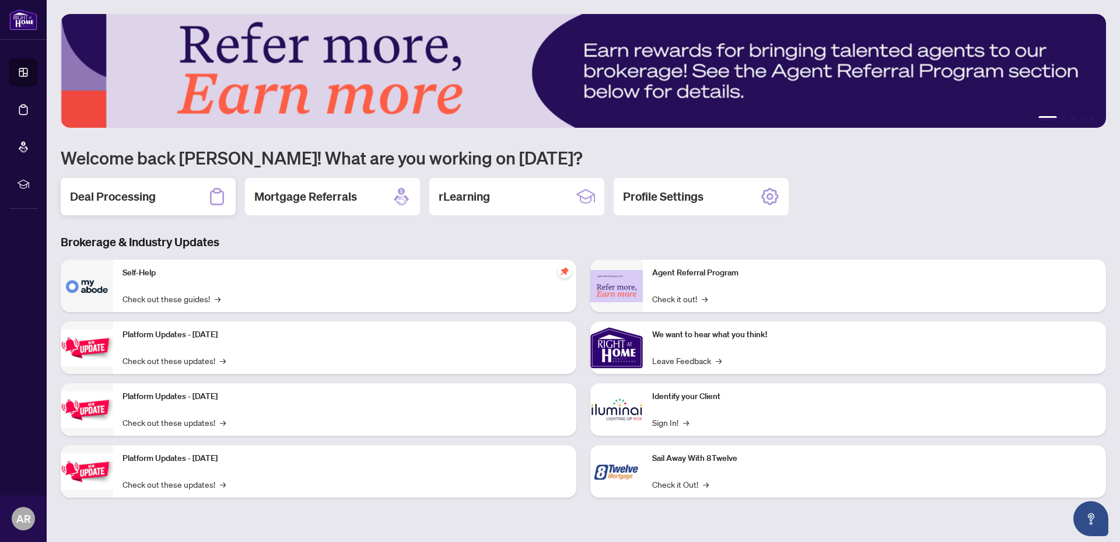
click at [116, 197] on h2 "Deal Processing" at bounding box center [113, 196] width 86 height 16
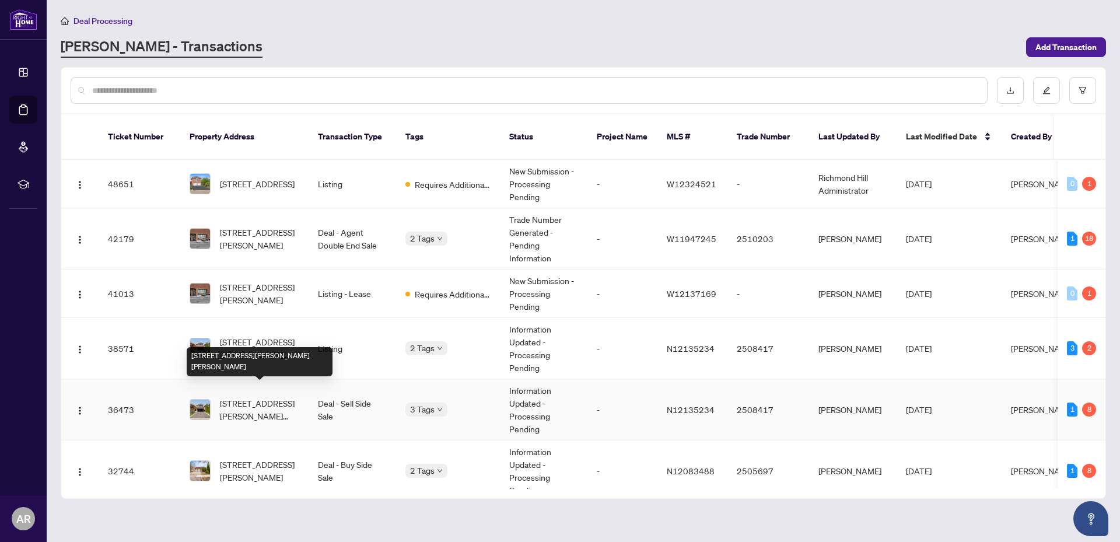
click at [258, 397] on span "[STREET_ADDRESS][PERSON_NAME][PERSON_NAME]" at bounding box center [259, 410] width 79 height 26
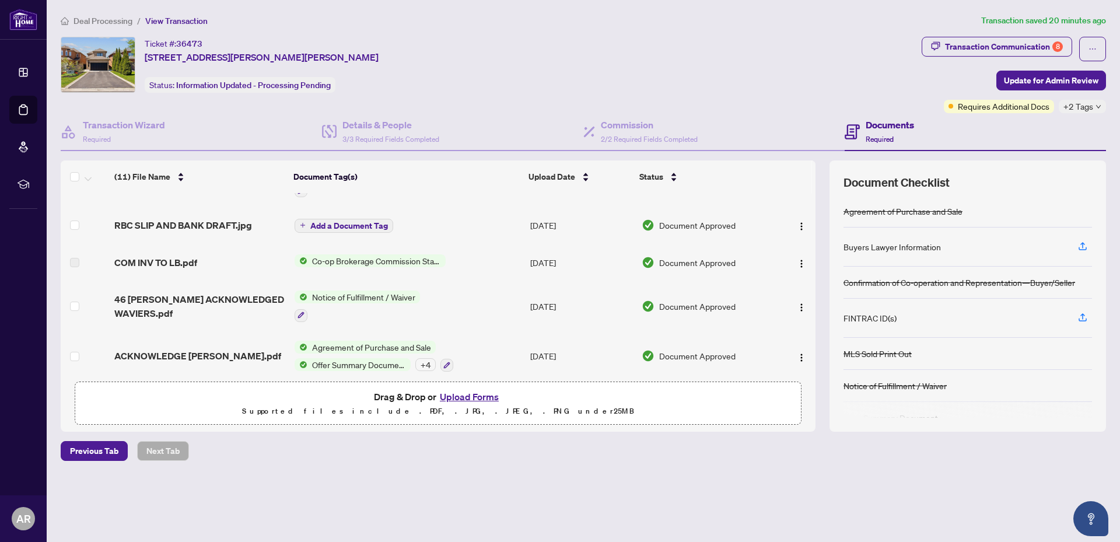
scroll to position [328, 0]
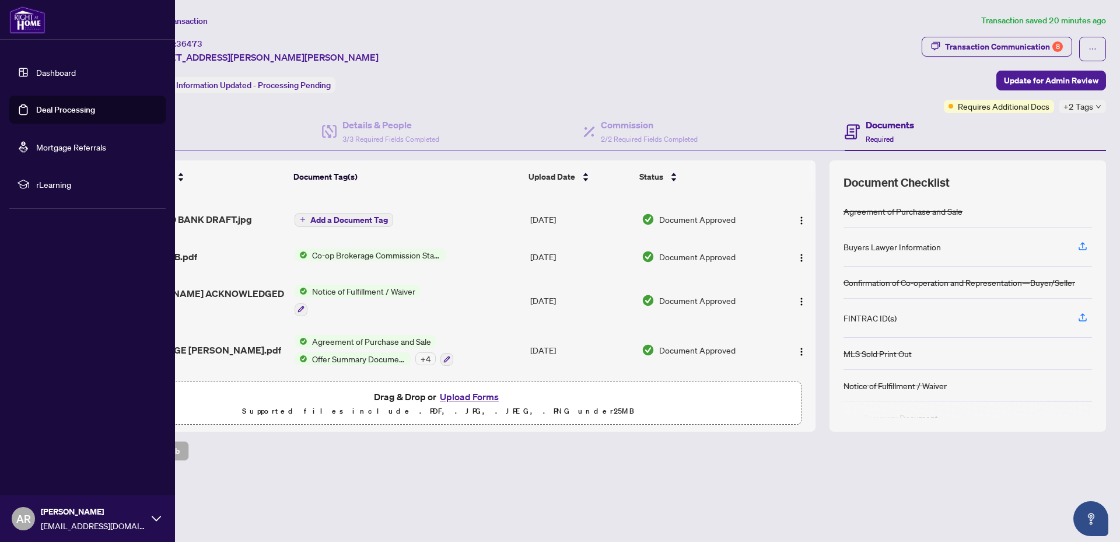
click at [24, 516] on span "AR" at bounding box center [23, 518] width 15 height 16
drag, startPoint x: 57, startPoint y: 449, endPoint x: 74, endPoint y: 435, distance: 21.9
click at [58, 447] on span "Logout" at bounding box center [47, 449] width 26 height 19
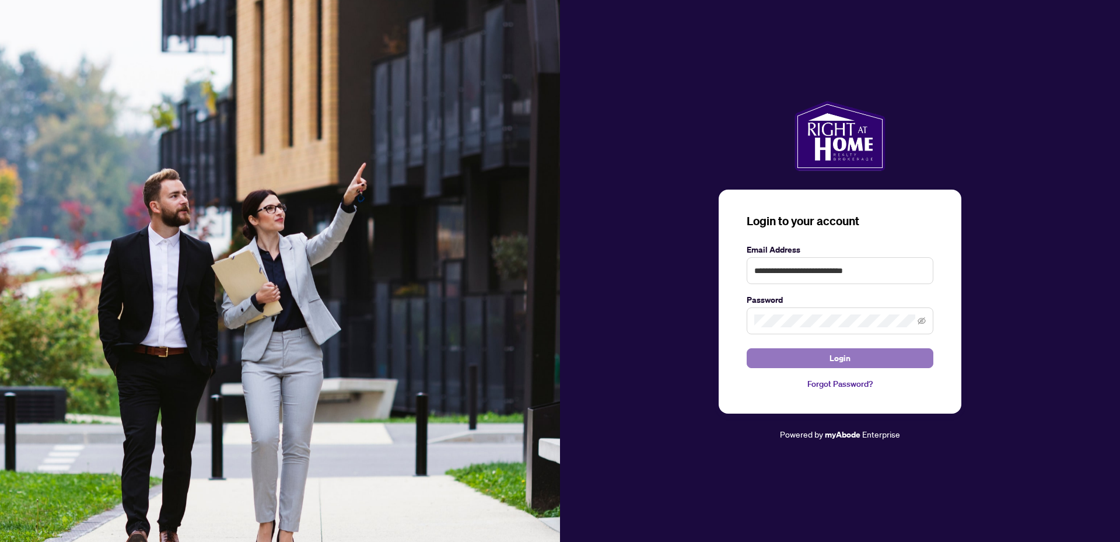
click at [862, 363] on button "Login" at bounding box center [840, 358] width 187 height 20
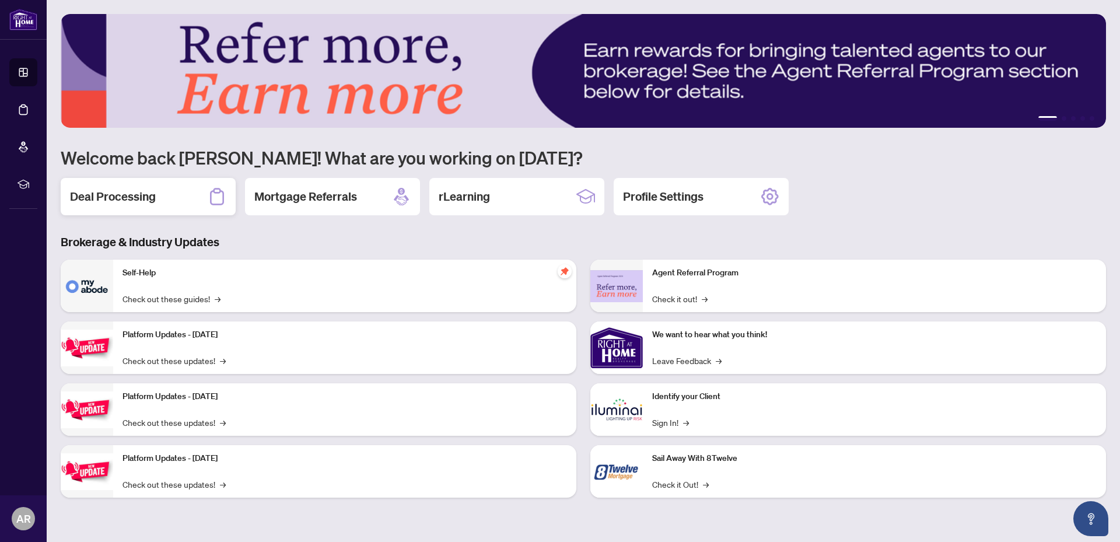
click at [93, 200] on h2 "Deal Processing" at bounding box center [113, 196] width 86 height 16
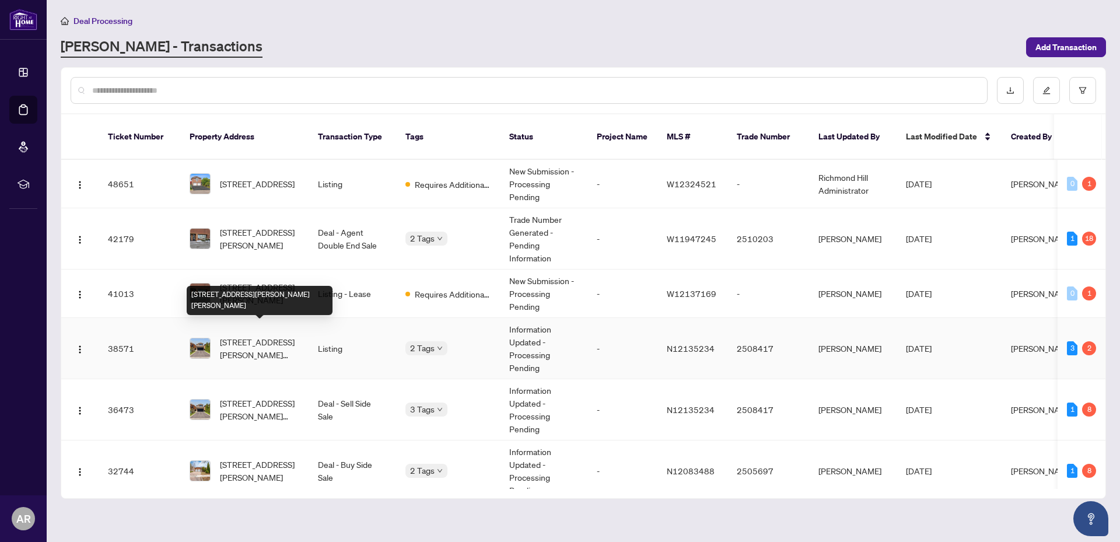
click at [245, 335] on span "[STREET_ADDRESS][PERSON_NAME][PERSON_NAME]" at bounding box center [259, 348] width 79 height 26
click at [239, 397] on span "[STREET_ADDRESS][PERSON_NAME][PERSON_NAME]" at bounding box center [259, 410] width 79 height 26
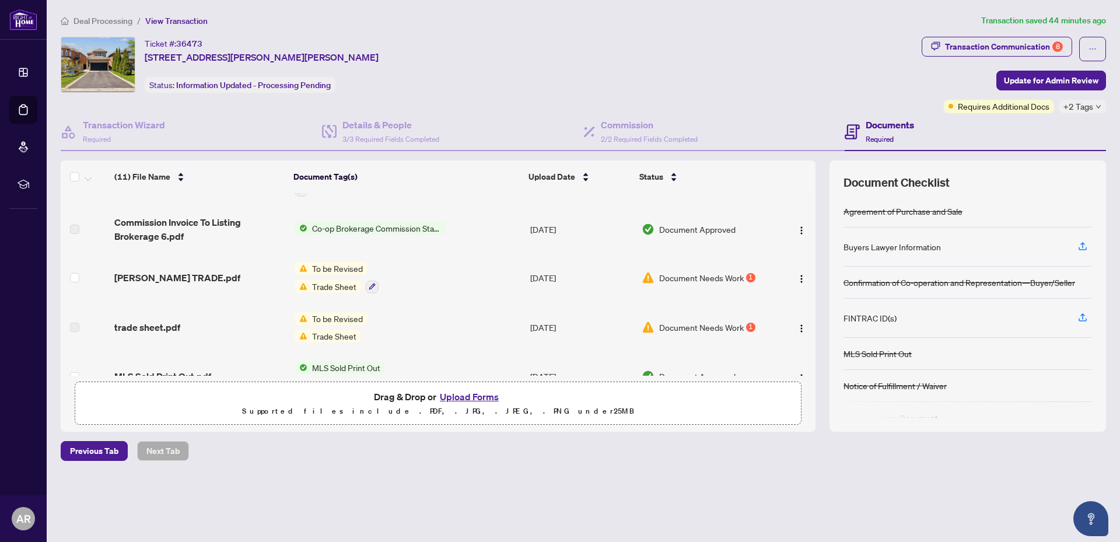
scroll to position [78, 0]
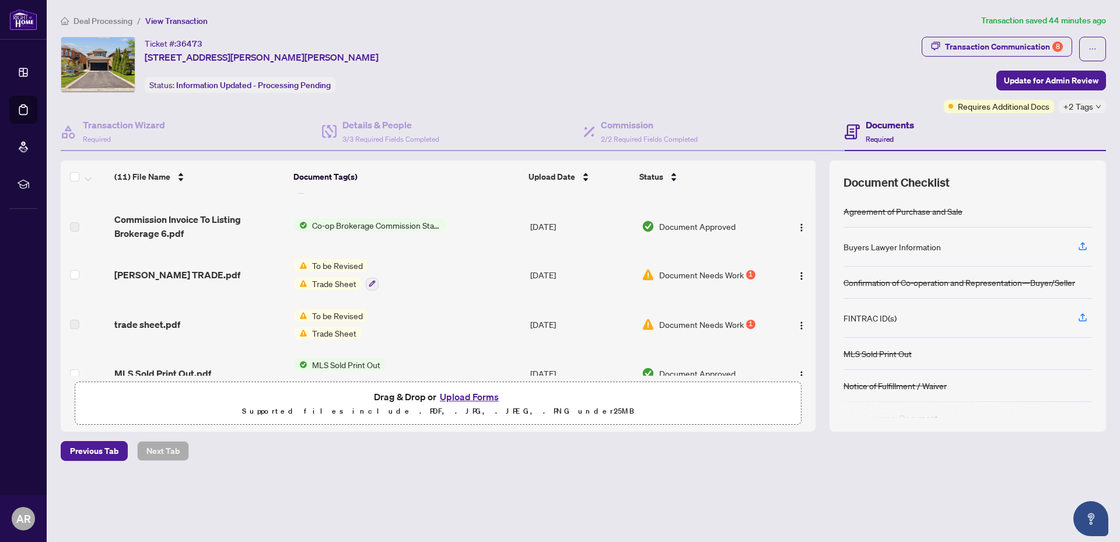
click at [337, 262] on span "To be Revised" at bounding box center [337, 265] width 60 height 13
click at [319, 338] on span "Trade Sheet" at bounding box center [311, 339] width 54 height 13
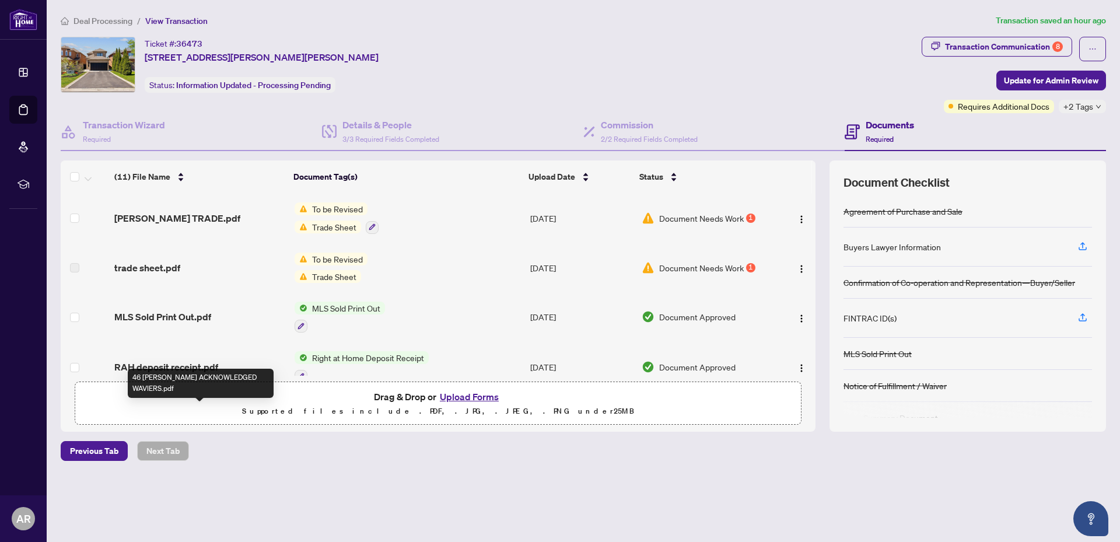
scroll to position [95, 0]
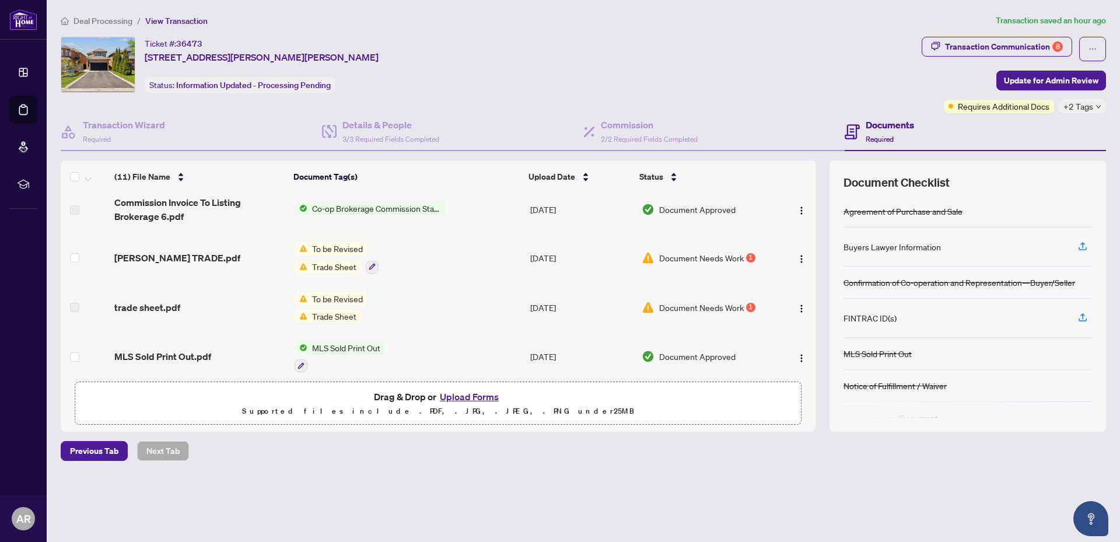
click at [722, 259] on span "Document Needs Work" at bounding box center [701, 257] width 85 height 13
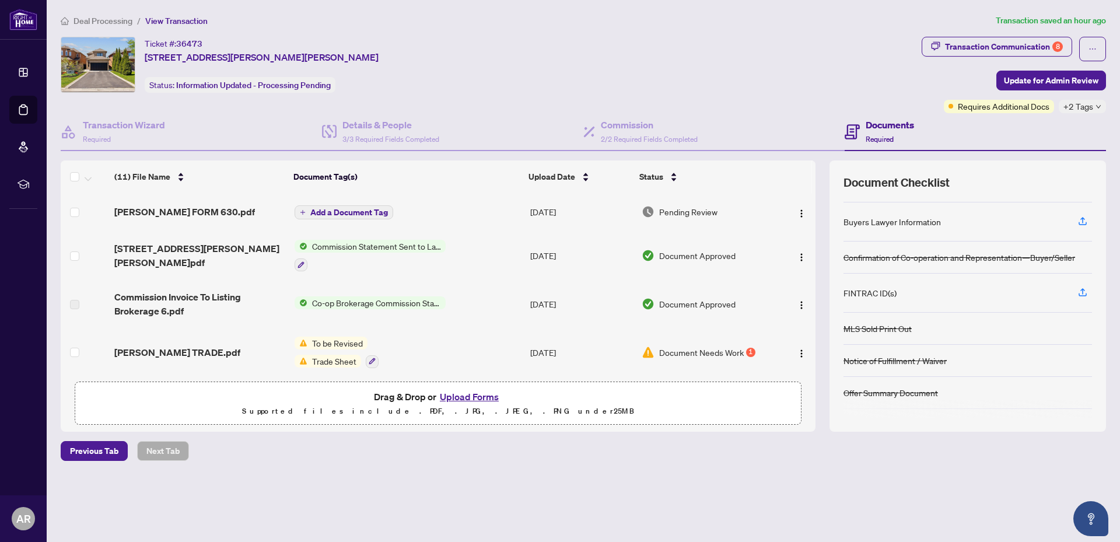
scroll to position [39, 0]
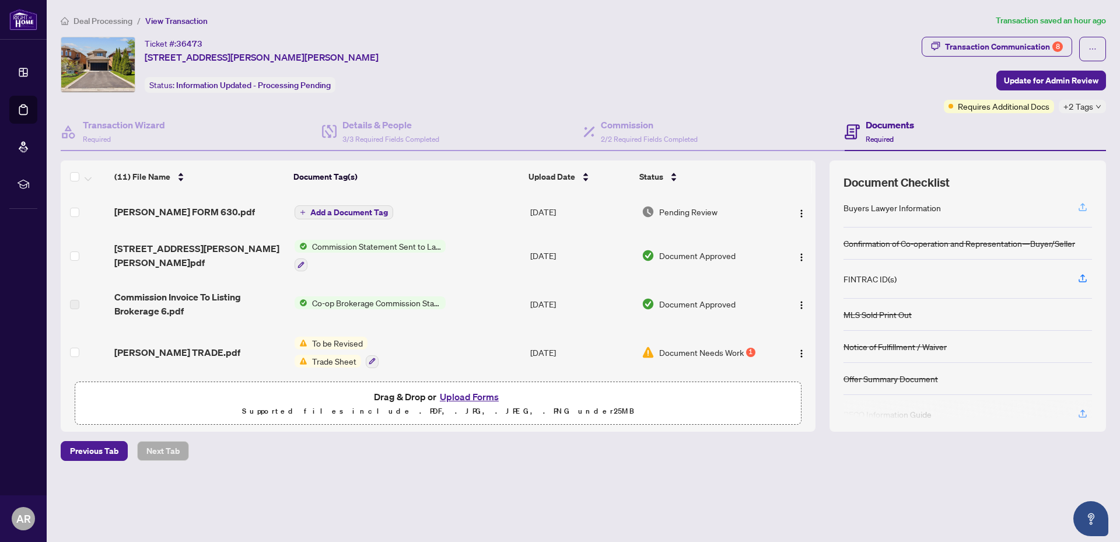
click at [1083, 204] on icon "button" at bounding box center [1082, 206] width 5 height 6
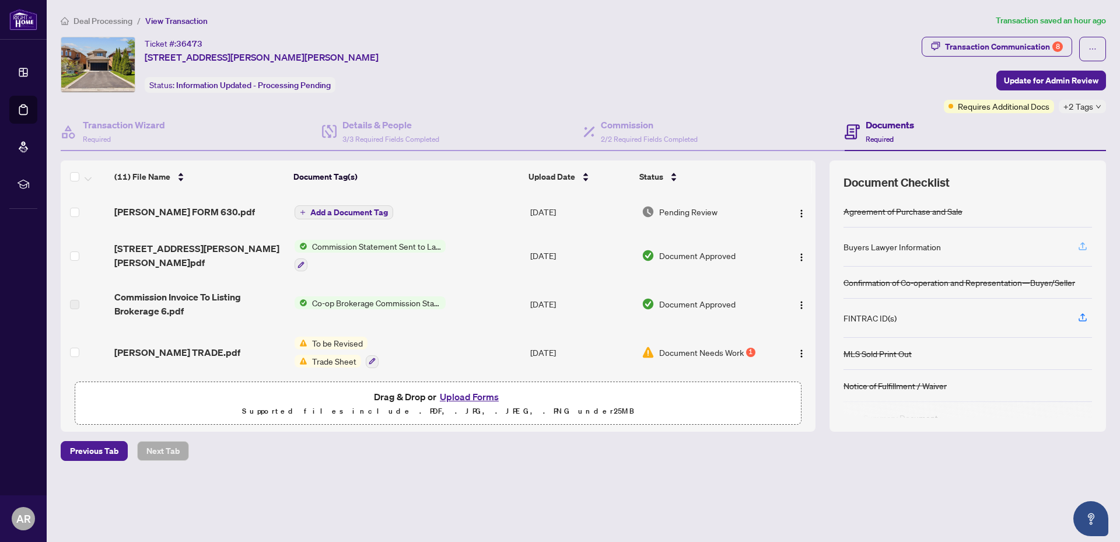
click at [1081, 244] on icon "button" at bounding box center [1082, 245] width 5 height 6
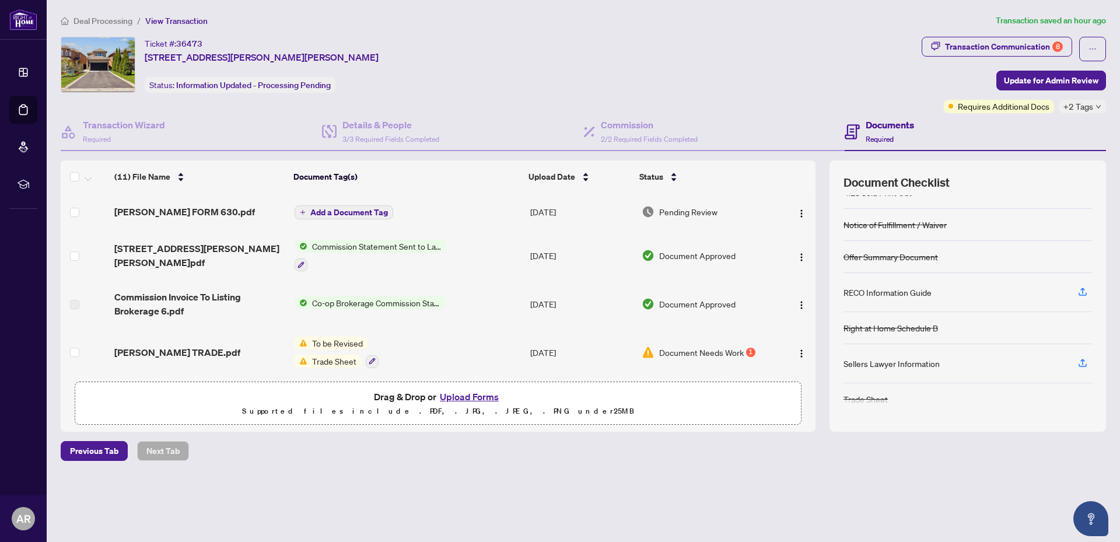
scroll to position [163, 0]
click at [969, 43] on div "Transaction Communication 8" at bounding box center [1004, 46] width 118 height 19
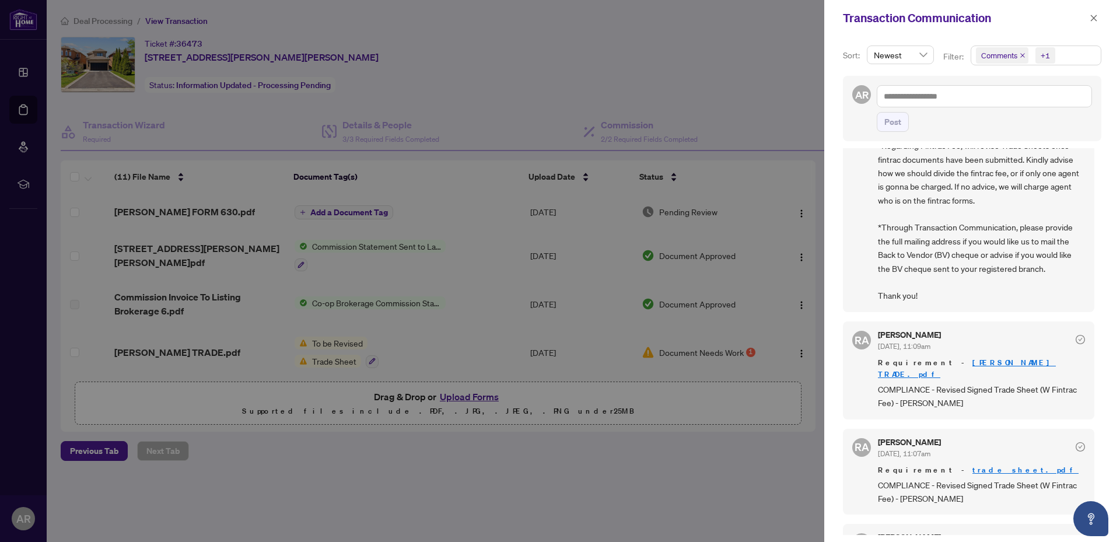
scroll to position [194, 0]
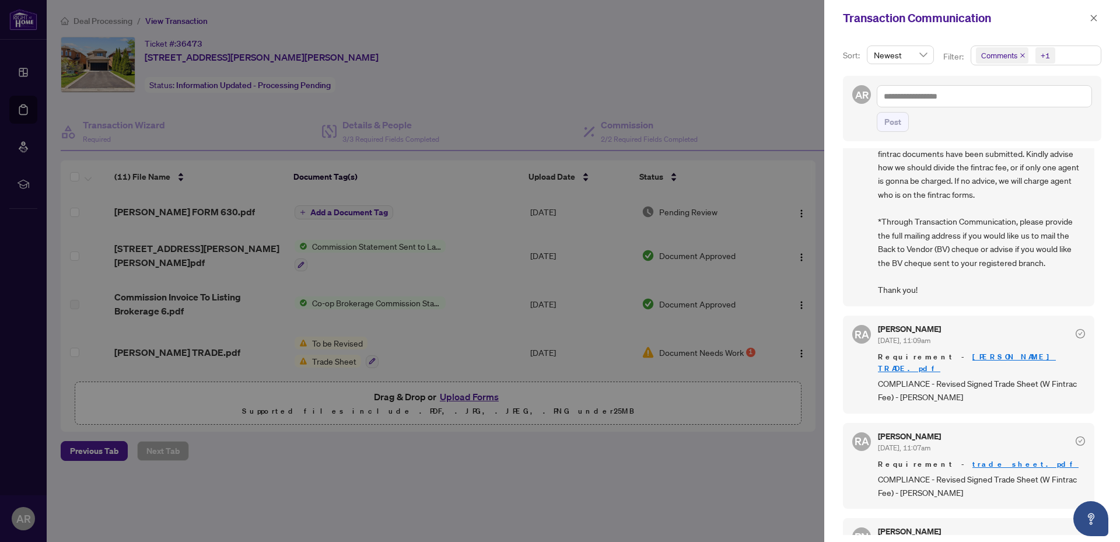
click at [953, 355] on link "[PERSON_NAME] TRADE.pdf" at bounding box center [967, 363] width 178 height 22
click at [1098, 15] on button "button" at bounding box center [1093, 18] width 15 height 14
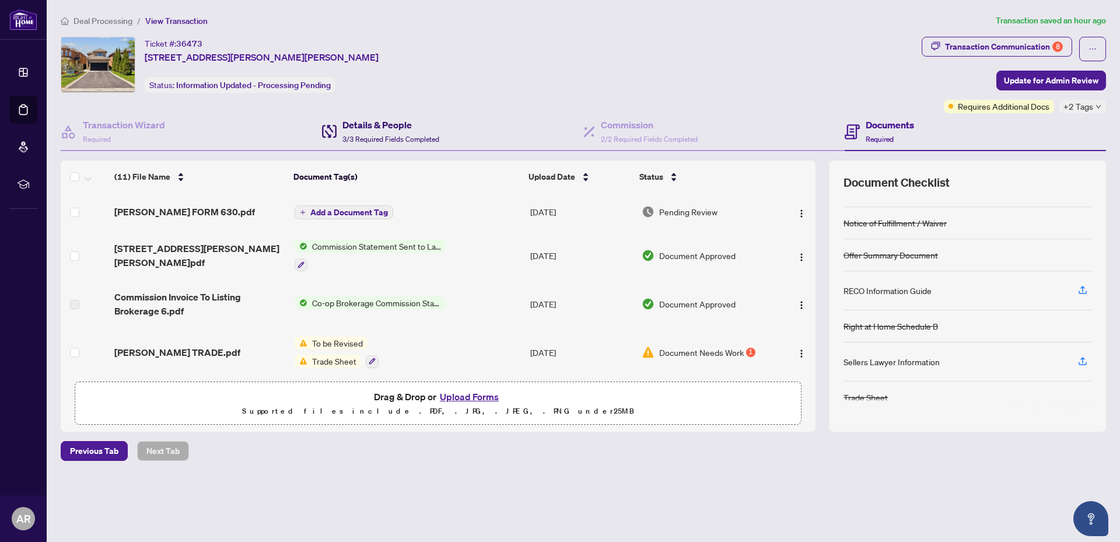
click at [374, 123] on h4 "Details & People" at bounding box center [390, 125] width 97 height 14
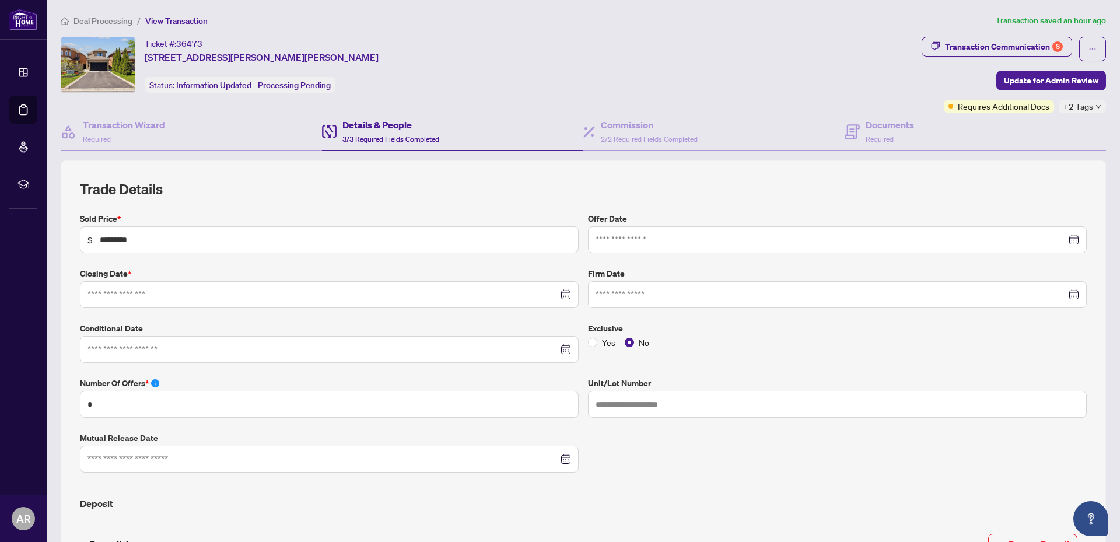
type input "**********"
click at [1096, 108] on icon "down" at bounding box center [1099, 107] width 6 height 6
click at [818, 61] on div "Ticket #: 36473 46 ELENA Cres, Vaughan, Ontario L6A 2J4, Canada Status: Informa…" at bounding box center [489, 65] width 856 height 56
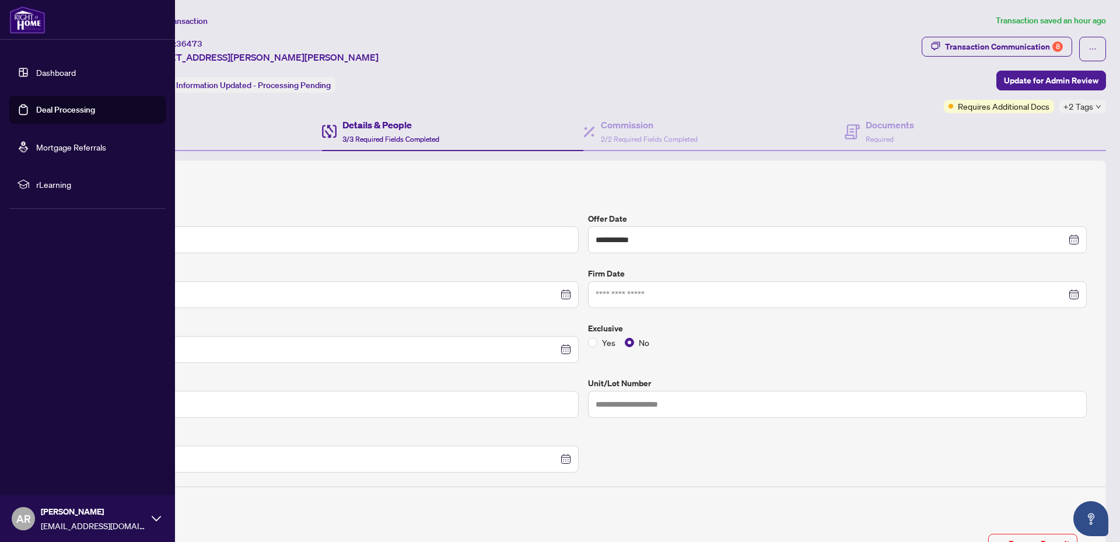
click at [11, 517] on div "AR Angelo Rizzo REALESTATEPROSONLINE@GMAIL.COM" at bounding box center [87, 518] width 175 height 47
click at [44, 452] on span "Logout" at bounding box center [47, 449] width 26 height 19
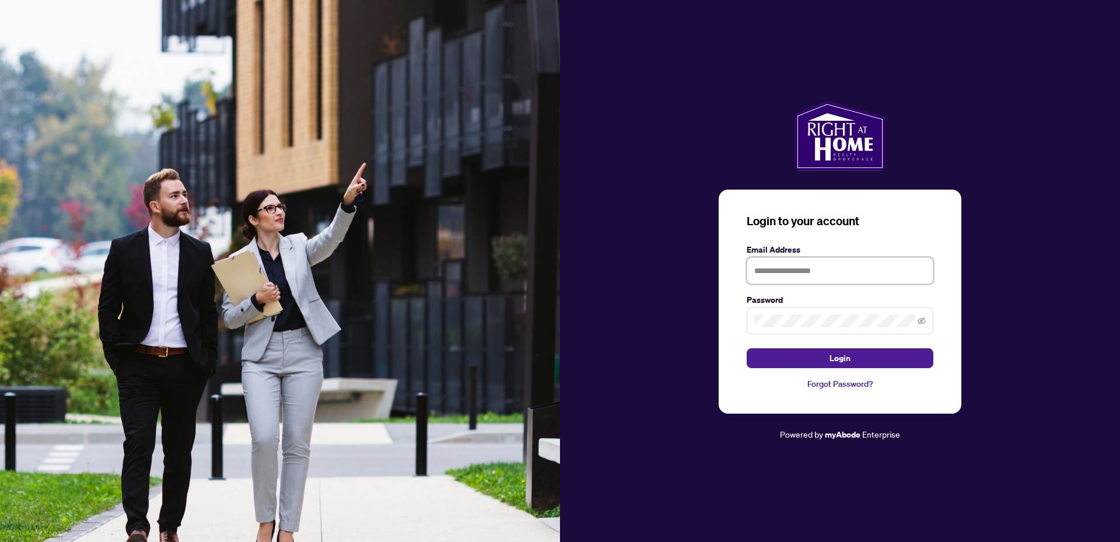
type input "**********"
